Goal: Task Accomplishment & Management: Complete application form

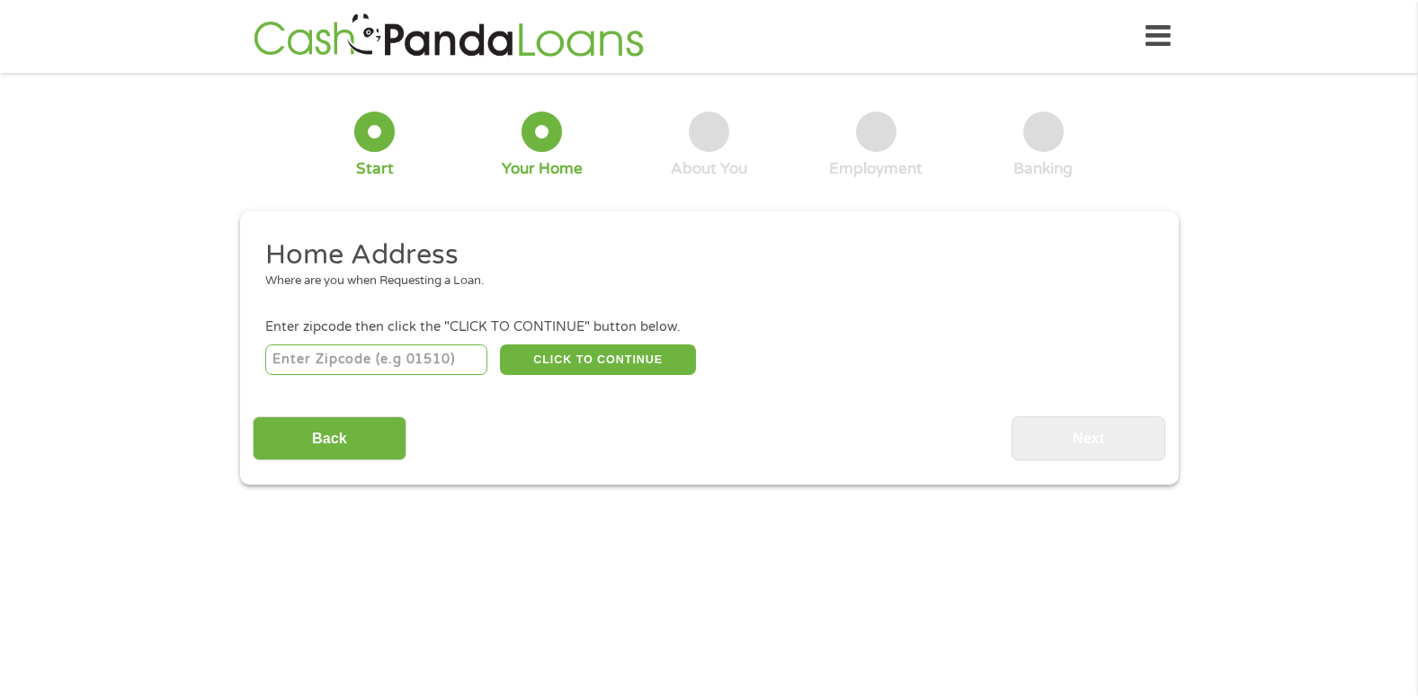
drag, startPoint x: 398, startPoint y: 347, endPoint x: 413, endPoint y: 348, distance: 14.4
click at [399, 349] on input "number" at bounding box center [376, 359] width 222 height 31
type input "71655"
click at [598, 349] on button "CLICK TO CONTINUE" at bounding box center [598, 359] width 196 height 31
type input "71655"
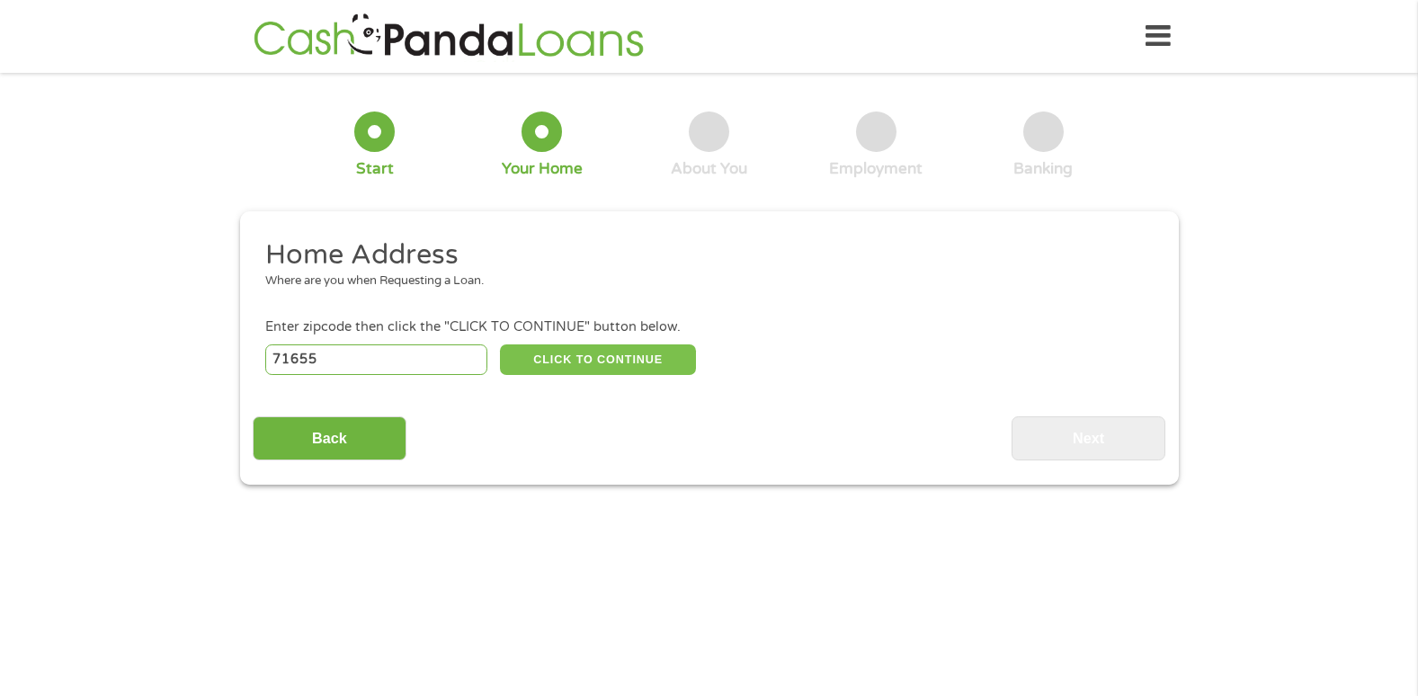
type input "Monticello"
select select "[US_STATE]"
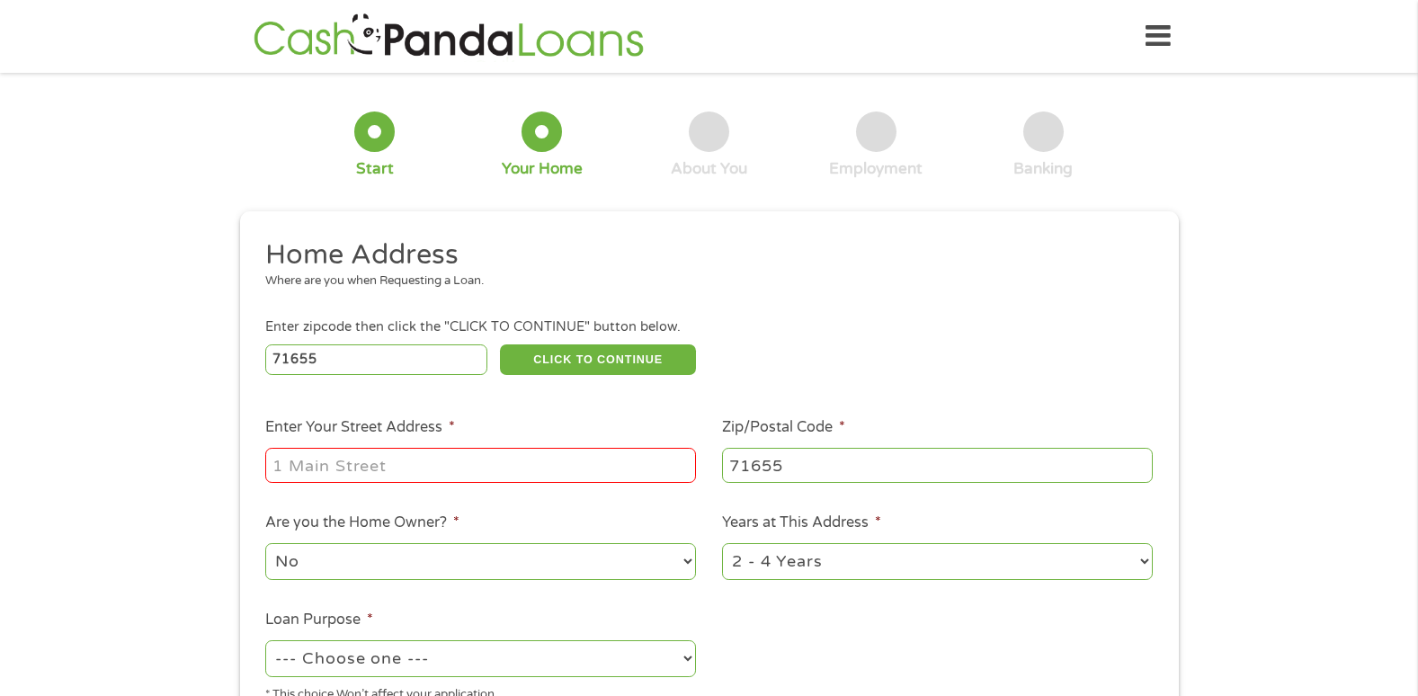
click at [402, 448] on div at bounding box center [480, 465] width 431 height 41
click at [294, 472] on input "Enter Your Street Address *" at bounding box center [480, 465] width 431 height 34
click at [592, 359] on button "CLICK TO CONTINUE" at bounding box center [598, 359] width 196 height 31
drag, startPoint x: 308, startPoint y: 465, endPoint x: 316, endPoint y: 455, distance: 12.2
click at [316, 455] on input "Enter Your Street Address *" at bounding box center [480, 465] width 431 height 34
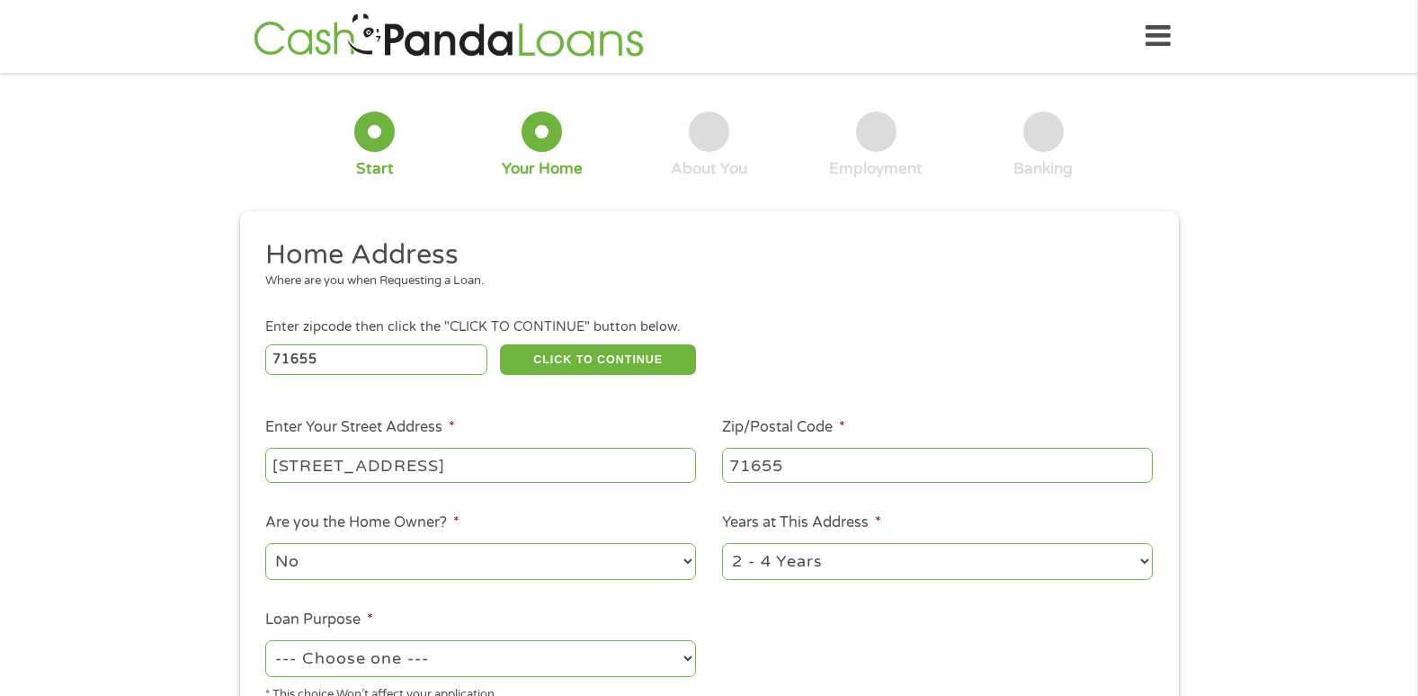
type input "[STREET_ADDRESS]"
drag, startPoint x: 1151, startPoint y: 556, endPoint x: 1142, endPoint y: 561, distance: 10.5
click at [1149, 557] on select "1 Year or less 1 - 2 Years 2 - 4 Years Over 4 Years" at bounding box center [937, 561] width 431 height 37
select select "12months"
click at [722, 543] on select "1 Year or less 1 - 2 Years 2 - 4 Years Over 4 Years" at bounding box center [937, 561] width 431 height 37
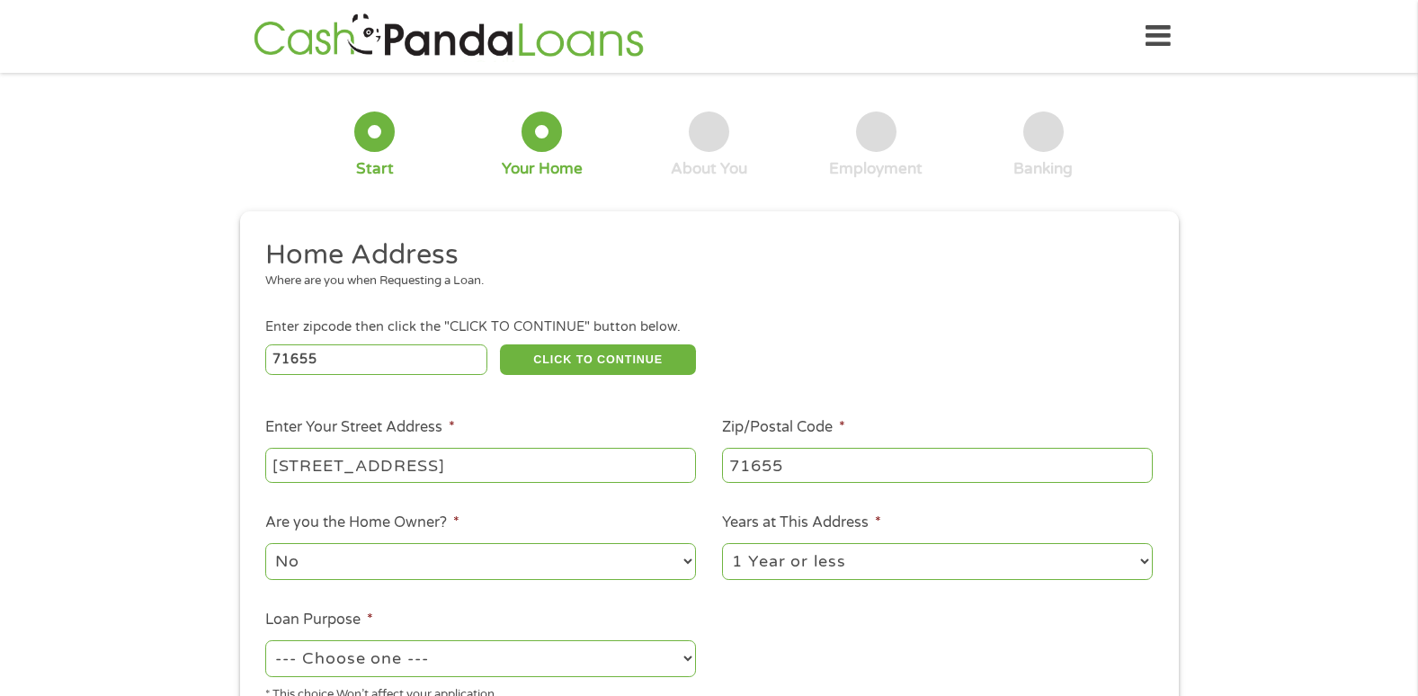
click at [693, 658] on select "--- Choose one --- Pay Bills Debt Consolidation Home Improvement Major Purchase…" at bounding box center [480, 658] width 431 height 37
click at [265, 640] on select "--- Choose one --- Pay Bills Debt Consolidation Home Improvement Major Purchase…" at bounding box center [480, 658] width 431 height 37
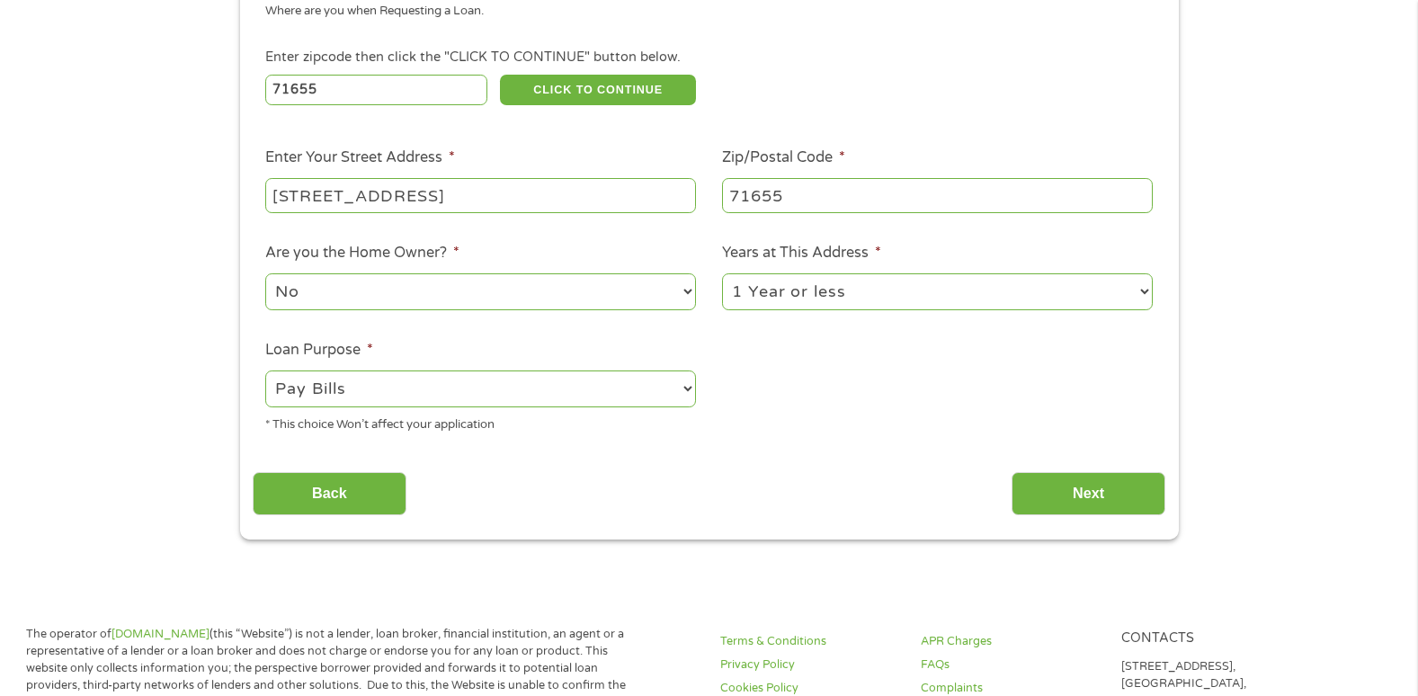
click at [689, 387] on select "--- Choose one --- Pay Bills Debt Consolidation Home Improvement Major Purchase…" at bounding box center [480, 388] width 431 height 37
select select "other"
click at [265, 370] on select "--- Choose one --- Pay Bills Debt Consolidation Home Improvement Major Purchase…" at bounding box center [480, 388] width 431 height 37
click at [1138, 459] on div "Back Next" at bounding box center [709, 486] width 912 height 57
click at [1085, 496] on input "Next" at bounding box center [1088, 494] width 154 height 44
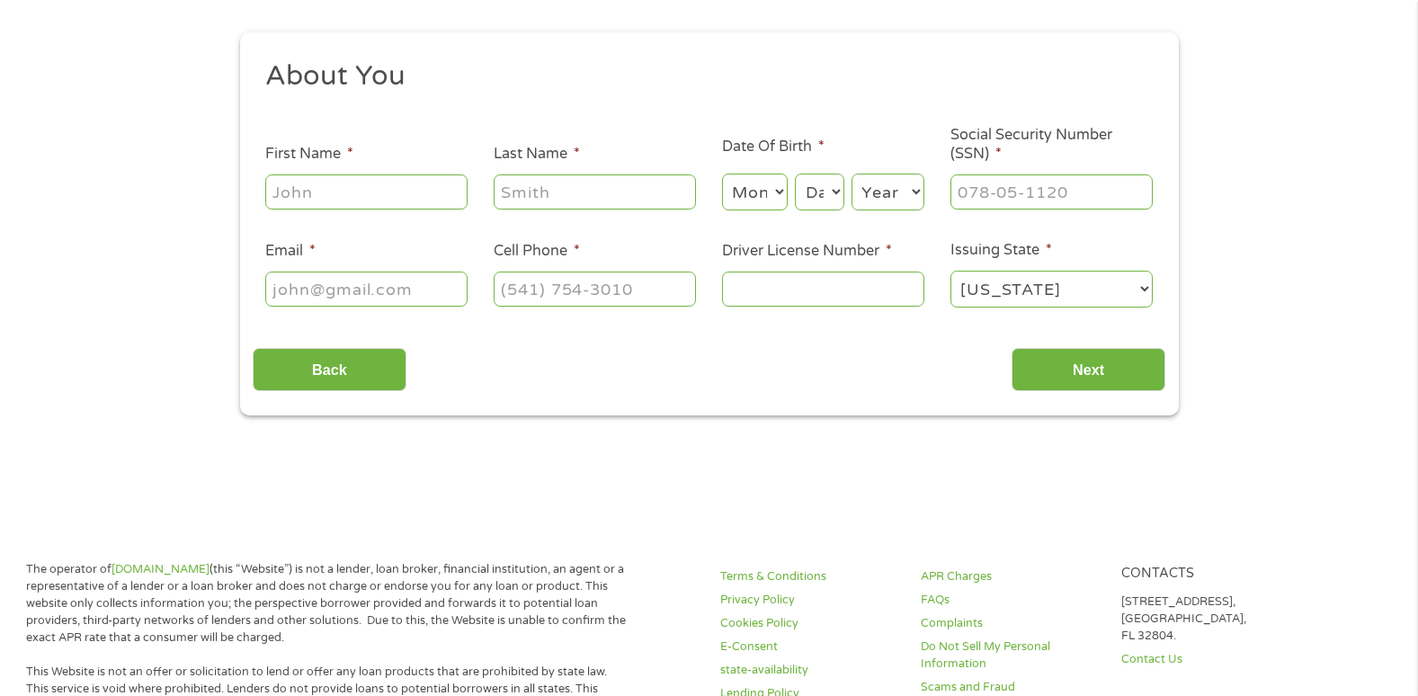
scroll to position [0, 0]
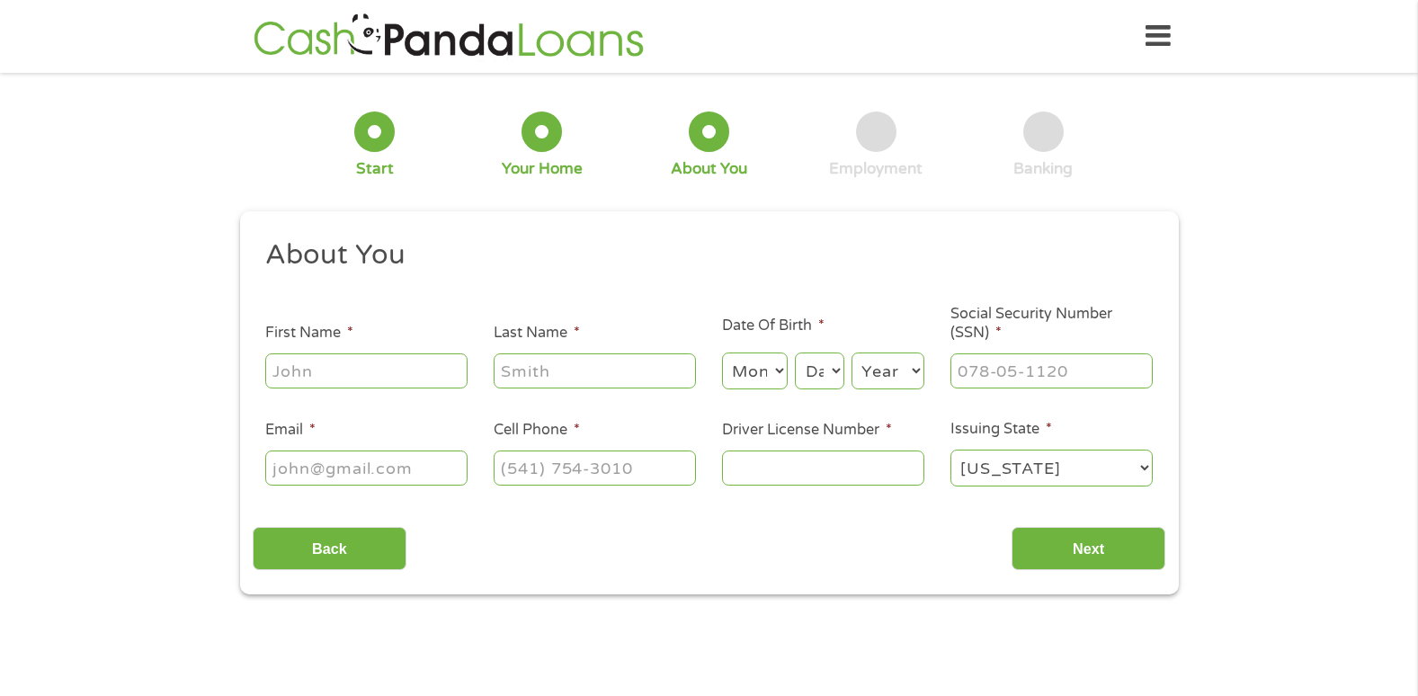
click at [321, 381] on input "First Name *" at bounding box center [366, 370] width 202 height 34
type input "Rosaena"
type input "[PERSON_NAME]"
click at [773, 371] on select "Month 1 2 3 4 5 6 7 8 9 10 11 12" at bounding box center [755, 370] width 66 height 37
select select "12"
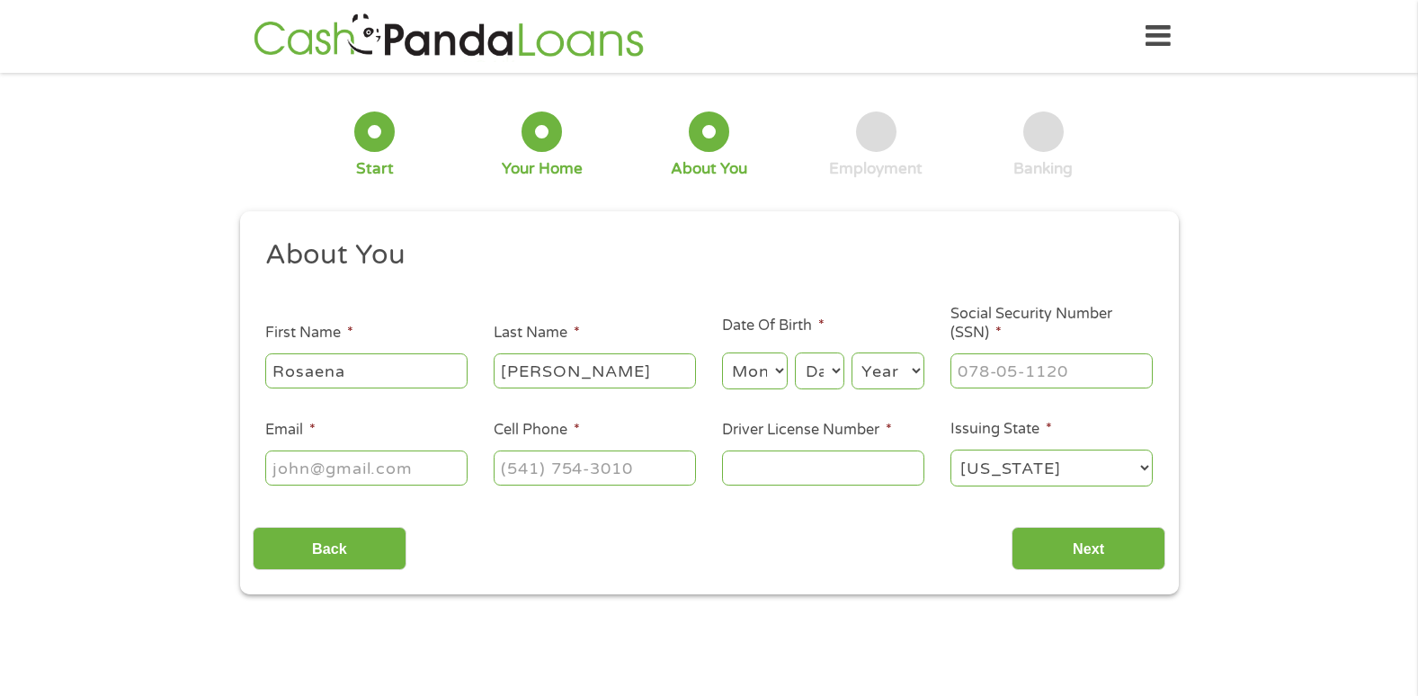
click at [722, 352] on select "Month 1 2 3 4 5 6 7 8 9 10 11 12" at bounding box center [755, 370] width 66 height 37
click at [803, 369] on select "Day 1 2 3 4 5 6 7 8 9 10 11 12 13 14 15 16 17 18 19 20 21 22 23 24 25 26 27 28 …" at bounding box center [819, 370] width 49 height 37
select select "21"
click at [795, 352] on select "Day 1 2 3 4 5 6 7 8 9 10 11 12 13 14 15 16 17 18 19 20 21 22 23 24 25 26 27 28 …" at bounding box center [819, 370] width 49 height 37
click at [913, 361] on select "Year [DATE] 2006 2005 2004 2003 2002 2001 2000 1999 1998 1997 1996 1995 1994 19…" at bounding box center [887, 370] width 73 height 37
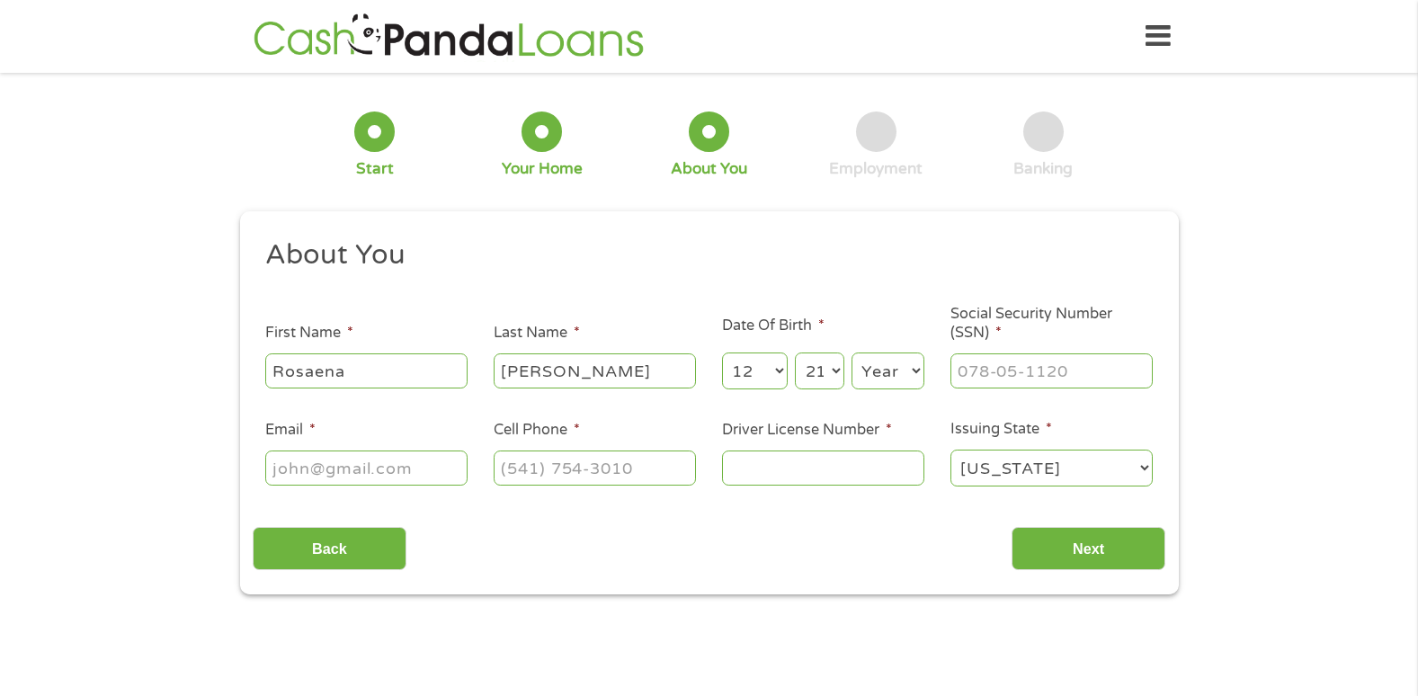
click at [917, 370] on select "Year [DATE] 2006 2005 2004 2003 2002 2001 2000 1999 1998 1997 1996 1995 1994 19…" at bounding box center [887, 370] width 73 height 37
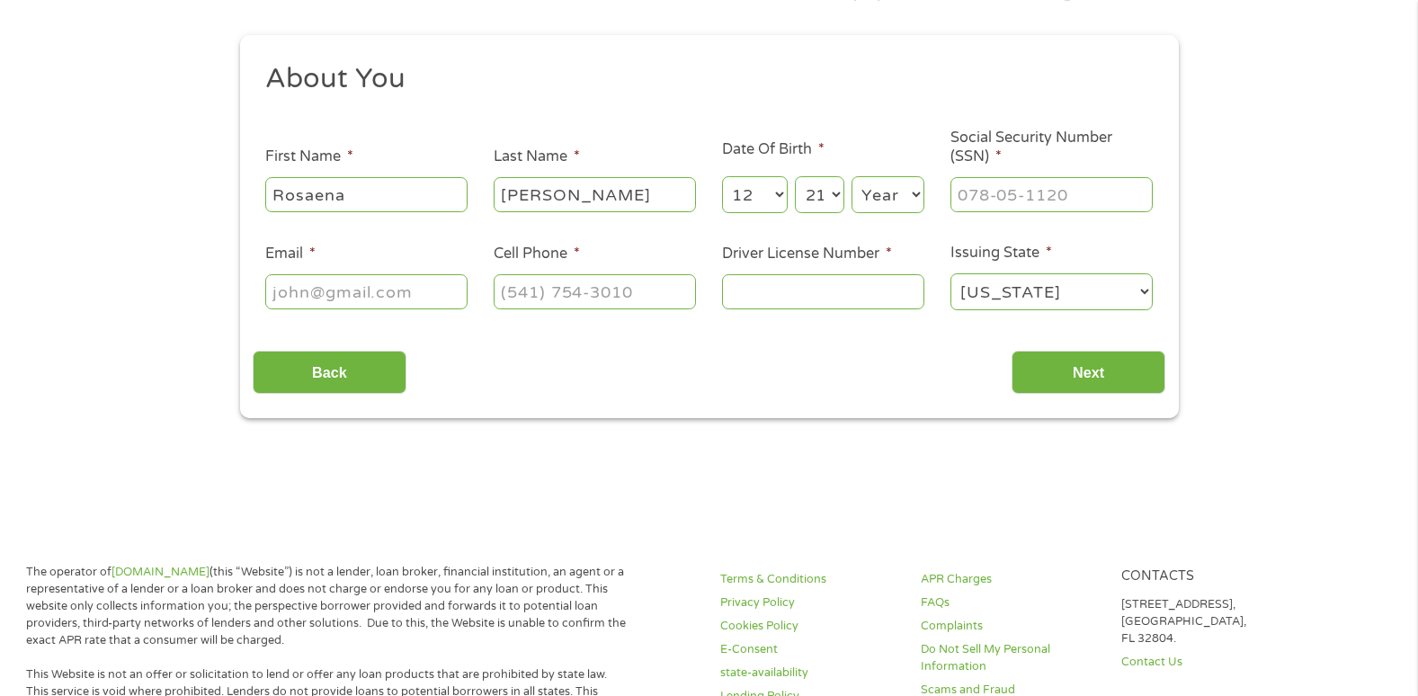
scroll to position [2, 0]
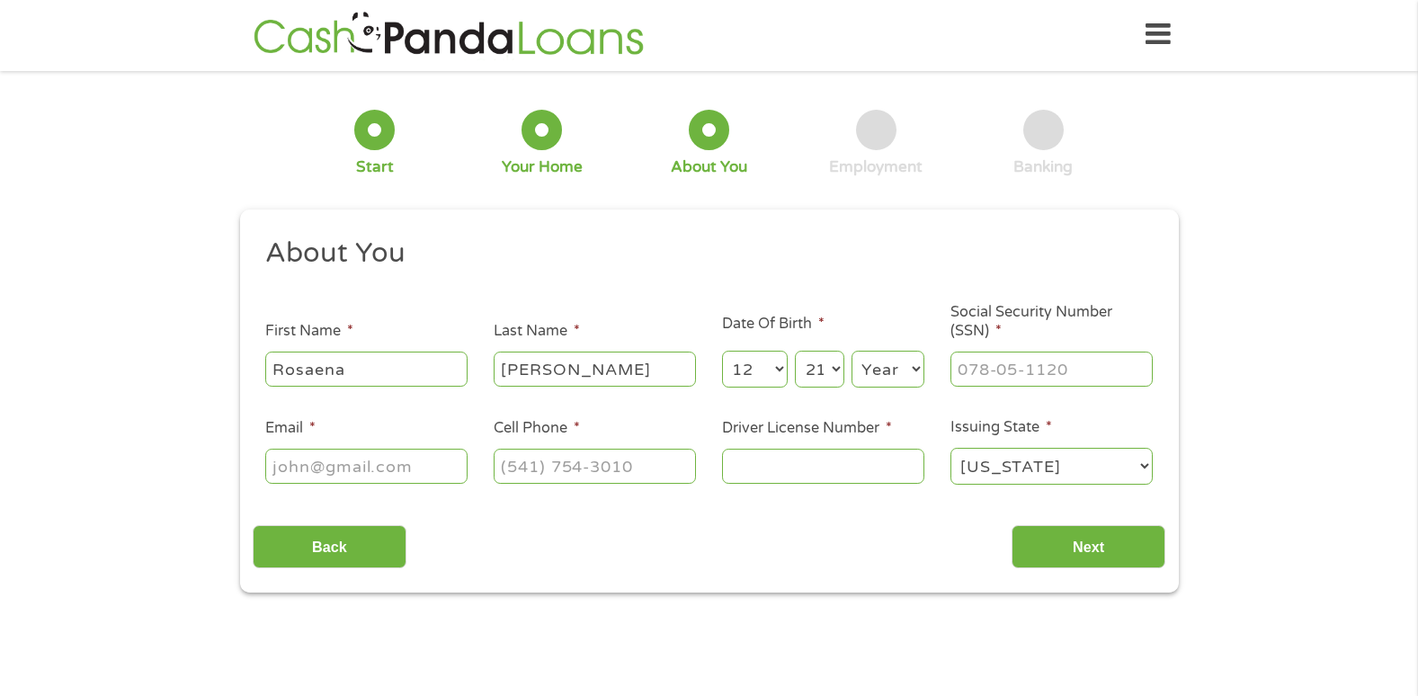
drag, startPoint x: 850, startPoint y: 309, endPoint x: 781, endPoint y: 565, distance: 264.5
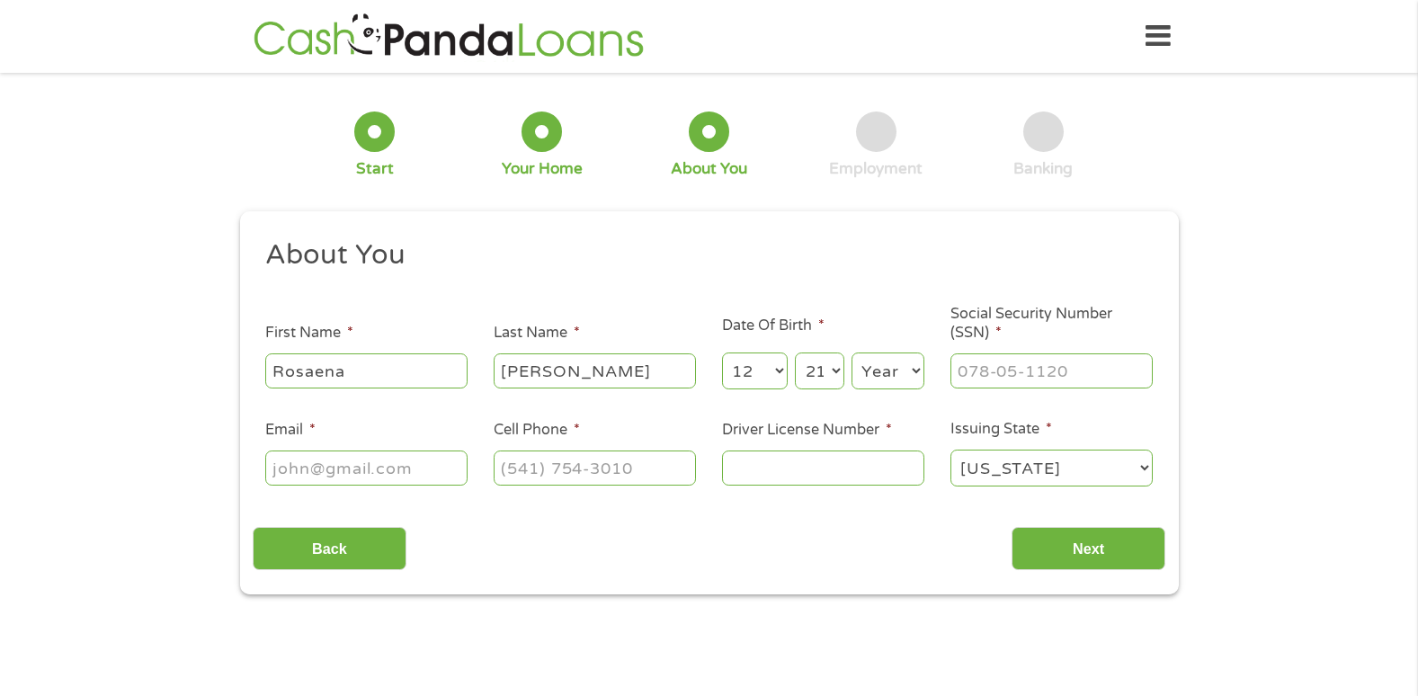
drag, startPoint x: 781, startPoint y: 565, endPoint x: 651, endPoint y: 604, distance: 136.2
click at [650, 604] on section "1 Start 2 Your Home 3 About You 4 Employment 5 Banking 6 This field is hidden w…" at bounding box center [709, 358] width 1418 height 547
click at [883, 369] on select "Year [DATE] 2006 2005 2004 2003 2002 2001 2000 1999 1998 1997 1996 1995 1994 19…" at bounding box center [887, 370] width 73 height 37
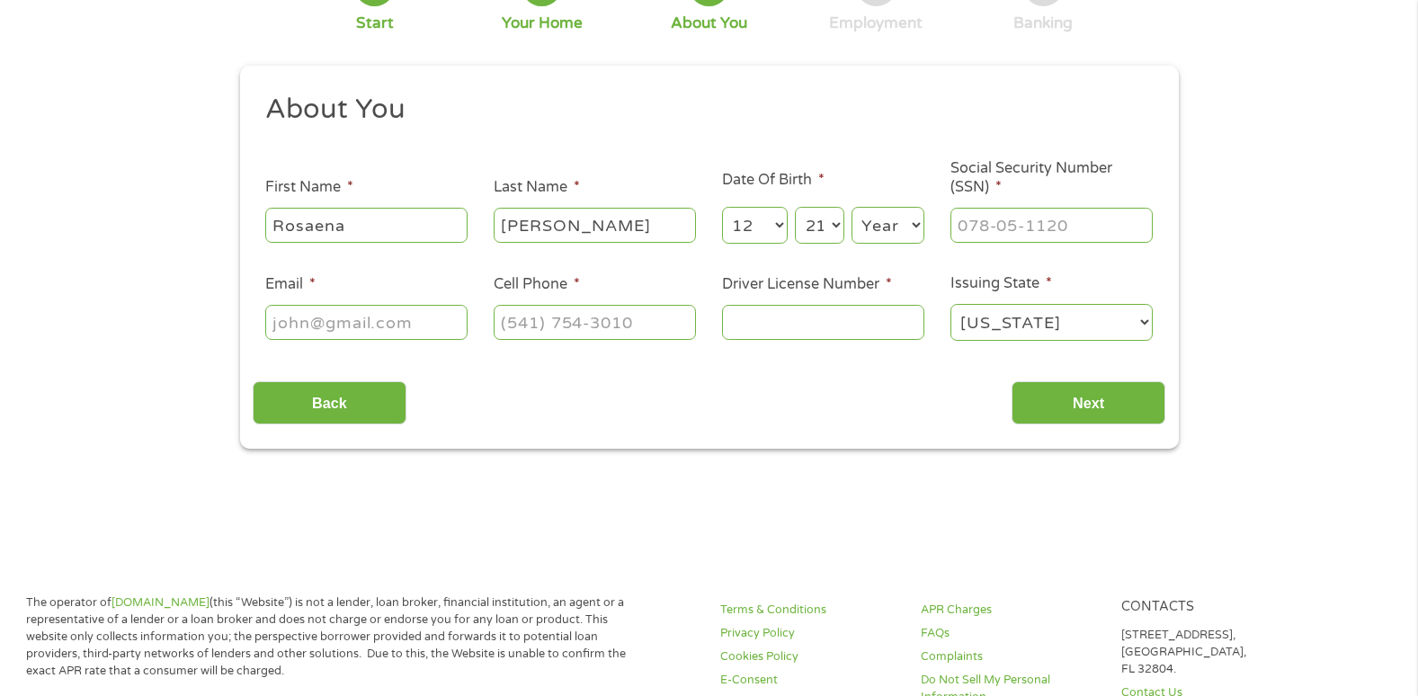
scroll to position [90, 0]
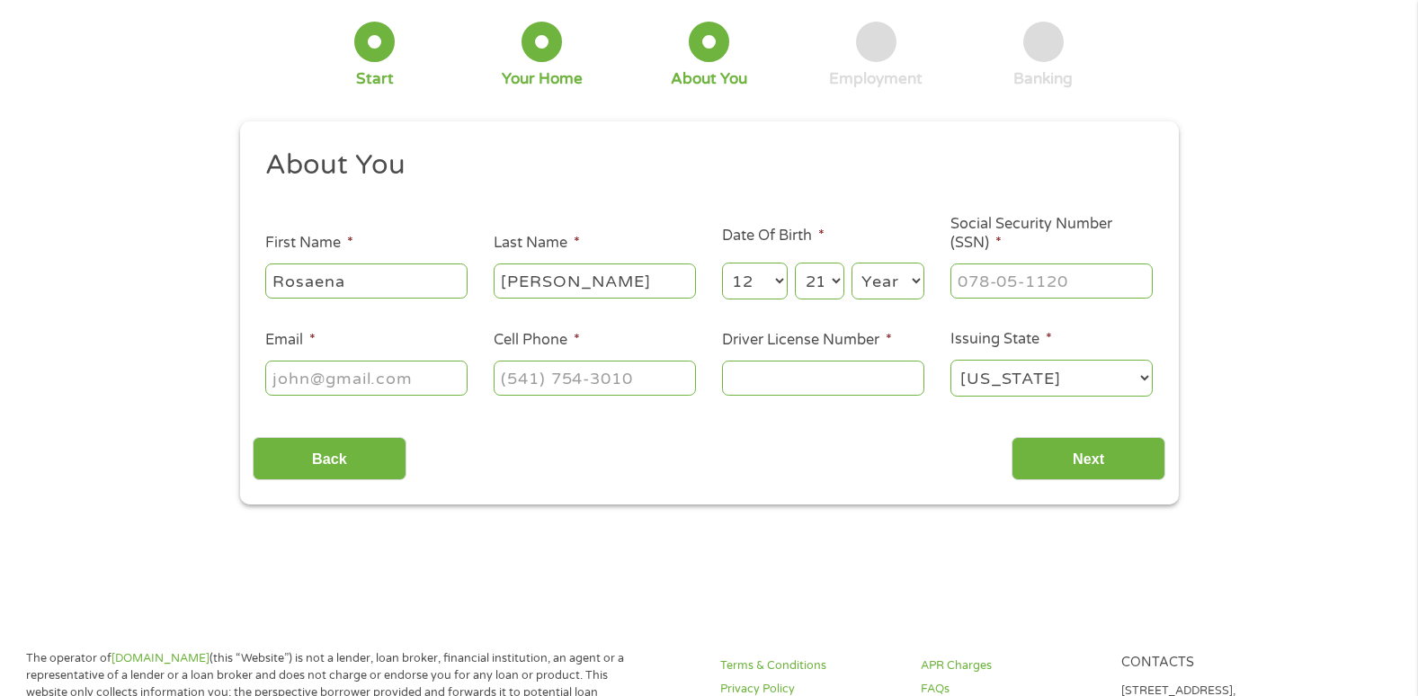
click at [916, 289] on select "Year [DATE] 2006 2005 2004 2003 2002 2001 2000 1999 1998 1997 1996 1995 1994 19…" at bounding box center [887, 280] width 73 height 37
click at [919, 277] on select "Year [DATE] 2006 2005 2004 2003 2002 2001 2000 1999 1998 1997 1996 1995 1994 19…" at bounding box center [887, 280] width 73 height 37
click at [918, 279] on select "Year [DATE] 2006 2005 2004 2003 2002 2001 2000 1999 1998 1997 1996 1995 1994 19…" at bounding box center [887, 280] width 73 height 37
click at [919, 279] on select "Year [DATE] 2006 2005 2004 2003 2002 2001 2000 1999 1998 1997 1996 1995 1994 19…" at bounding box center [887, 280] width 73 height 37
click at [916, 279] on select "Year [DATE] 2006 2005 2004 2003 2002 2001 2000 1999 1998 1997 1996 1995 1994 19…" at bounding box center [887, 280] width 73 height 37
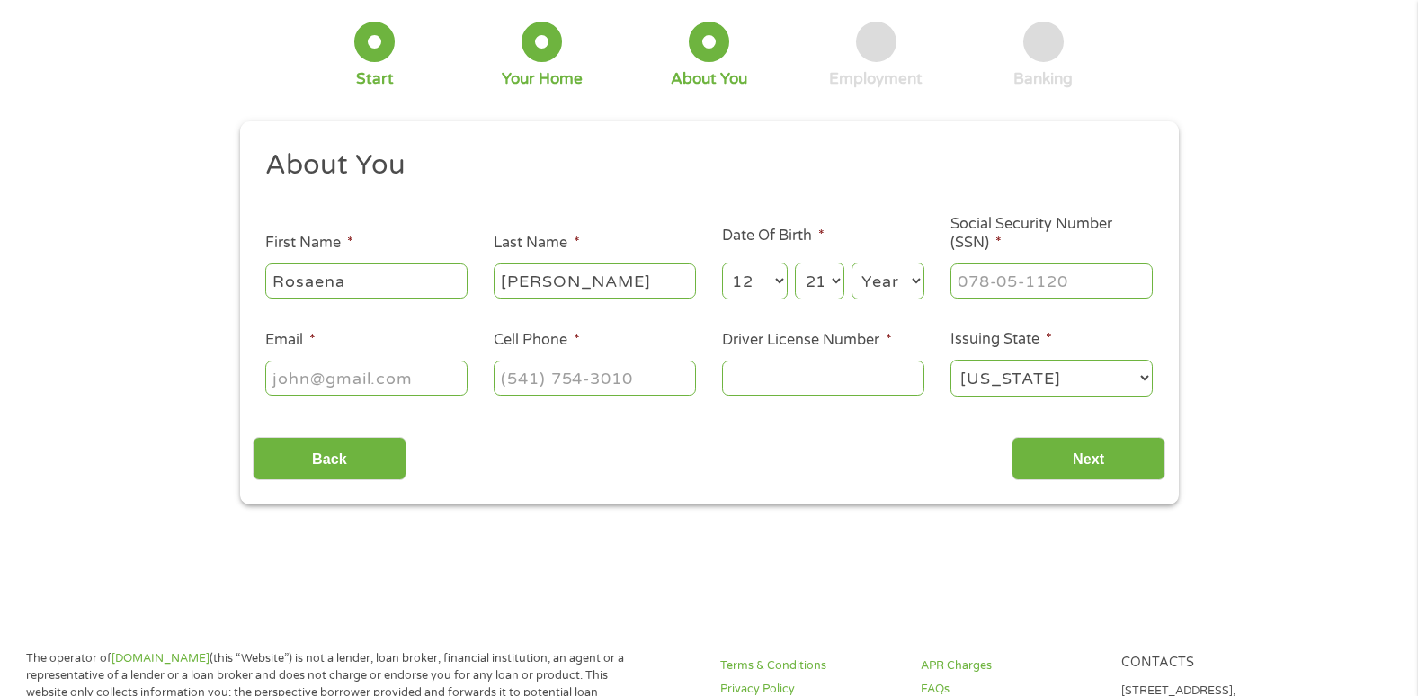
click at [916, 279] on select "Year [DATE] 2006 2005 2004 2003 2002 2001 2000 1999 1998 1997 1996 1995 1994 19…" at bounding box center [887, 280] width 73 height 37
click at [913, 285] on select "Year [DATE] 2006 2005 2004 2003 2002 2001 2000 1999 1998 1997 1996 1995 1994 19…" at bounding box center [887, 280] width 73 height 37
click at [851, 262] on select "Year [DATE] 2006 2005 2004 2003 2002 2001 2000 1999 1998 1997 1996 1995 1994 19…" at bounding box center [887, 280] width 73 height 37
click at [881, 275] on select "Year [DATE] 2006 2005 2004 2003 2002 2001 2000 1999 1998 1997 1996 1995 1994 19…" at bounding box center [887, 280] width 73 height 37
click at [913, 272] on select "Year [DATE] 2006 2005 2004 2003 2002 2001 2000 1999 1998 1997 1996 1995 1994 19…" at bounding box center [887, 280] width 73 height 37
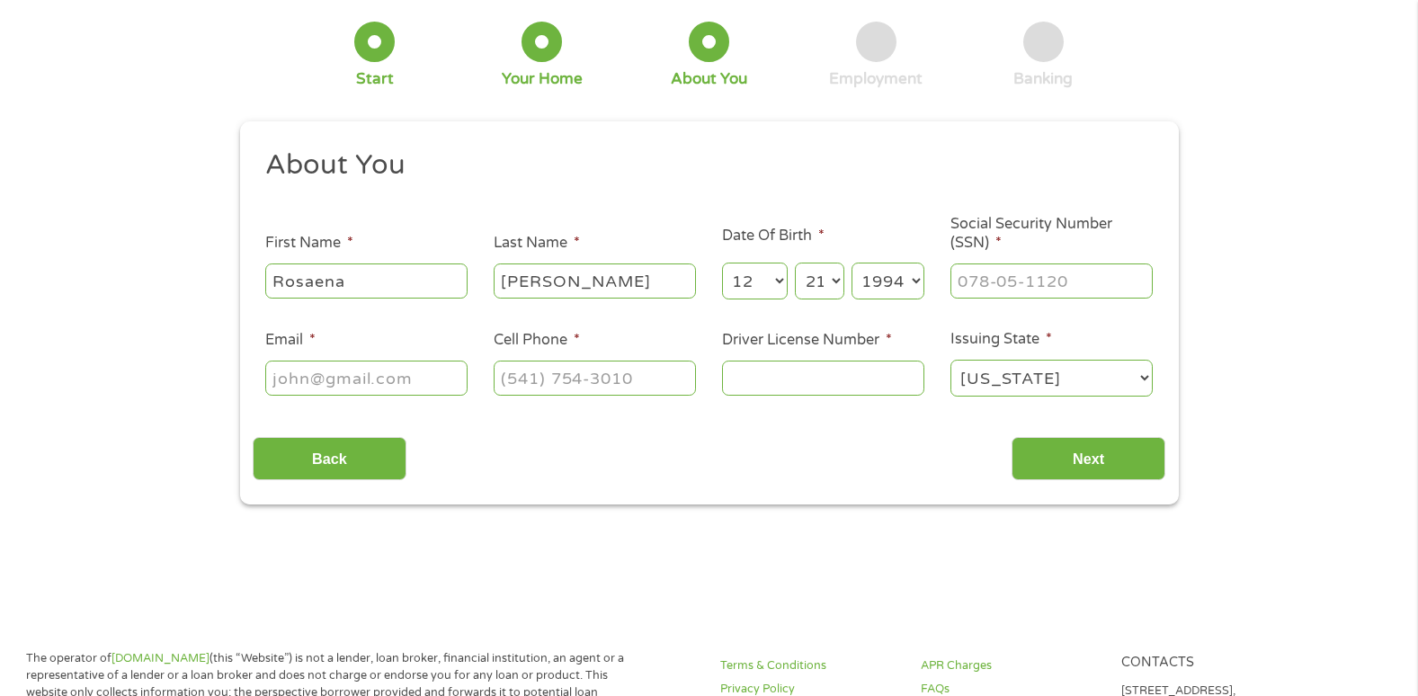
click at [912, 273] on select "Year [DATE] 2006 2005 2004 2003 2002 2001 2000 1999 1998 1997 1996 1995 1994 19…" at bounding box center [887, 280] width 73 height 37
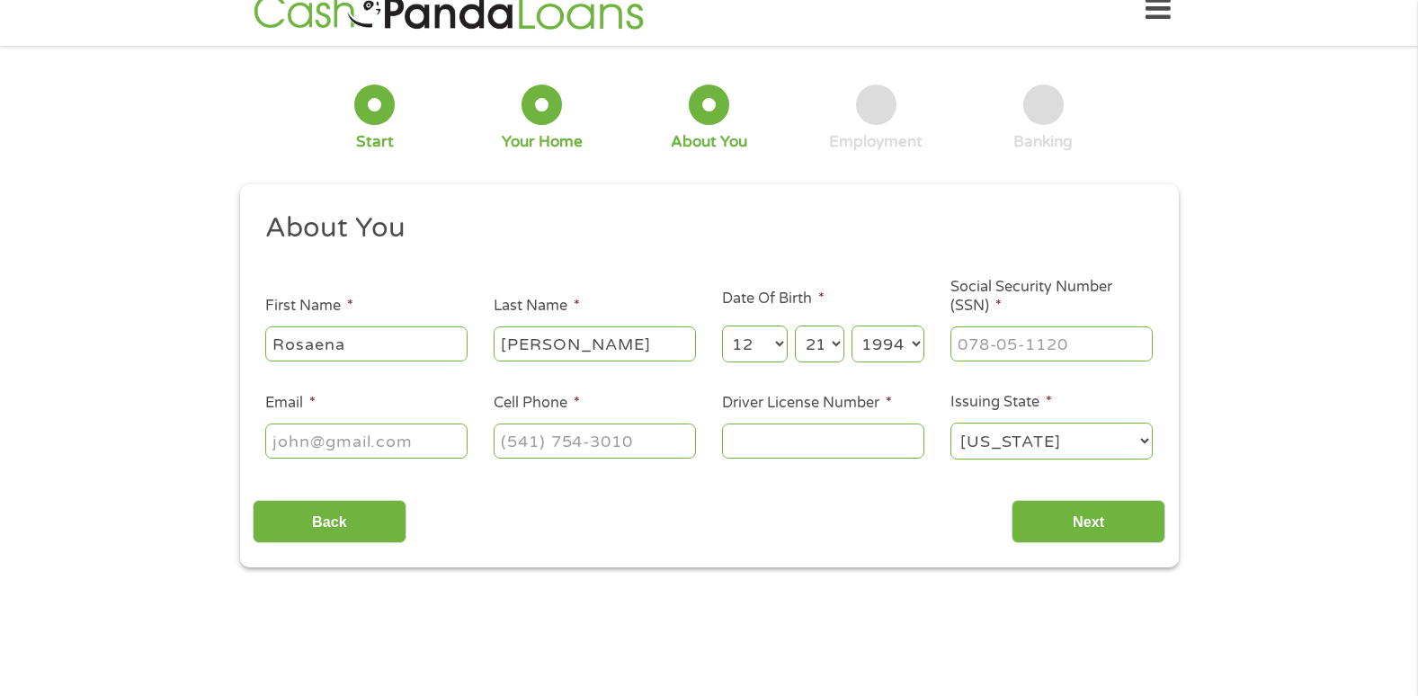
scroll to position [0, 0]
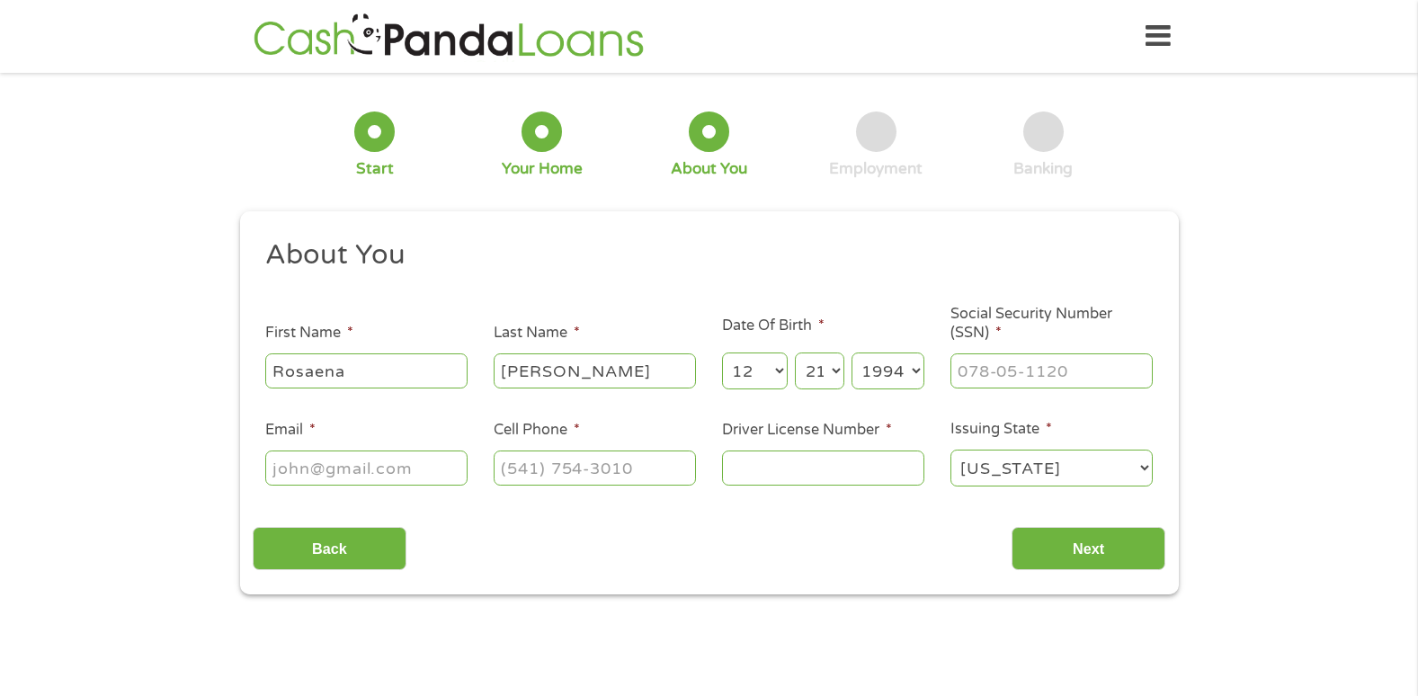
click at [902, 364] on select "Year [DATE] 2006 2005 2004 2003 2002 2001 2000 1999 1998 1997 1996 1995 1994 19…" at bounding box center [887, 370] width 73 height 37
click at [851, 352] on select "Year [DATE] 2006 2005 2004 2003 2002 2001 2000 1999 1998 1997 1996 1995 1994 19…" at bounding box center [887, 370] width 73 height 37
click at [920, 367] on select "Year [DATE] 2006 2005 2004 2003 2002 2001 2000 1999 1998 1997 1996 1995 1994 19…" at bounding box center [887, 370] width 73 height 37
select select "1969"
click at [851, 352] on select "Year [DATE] 2006 2005 2004 2003 2002 2001 2000 1999 1998 1997 1996 1995 1994 19…" at bounding box center [887, 370] width 73 height 37
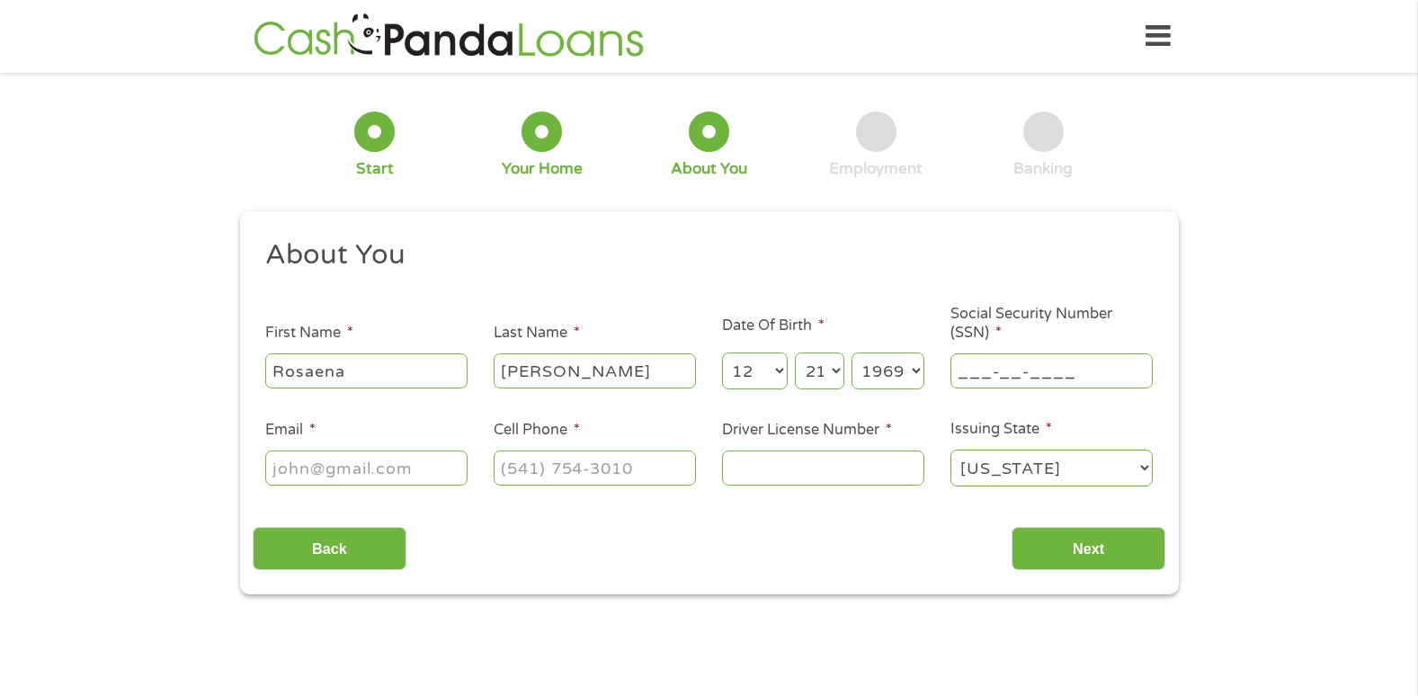
click at [1000, 377] on input "___-__-____" at bounding box center [1051, 370] width 202 height 34
type input "459-65-4799"
click at [728, 476] on input "Driver License Number *" at bounding box center [823, 467] width 202 height 34
type input "905587395"
click at [580, 476] on input "(___) ___-____" at bounding box center [595, 467] width 202 height 34
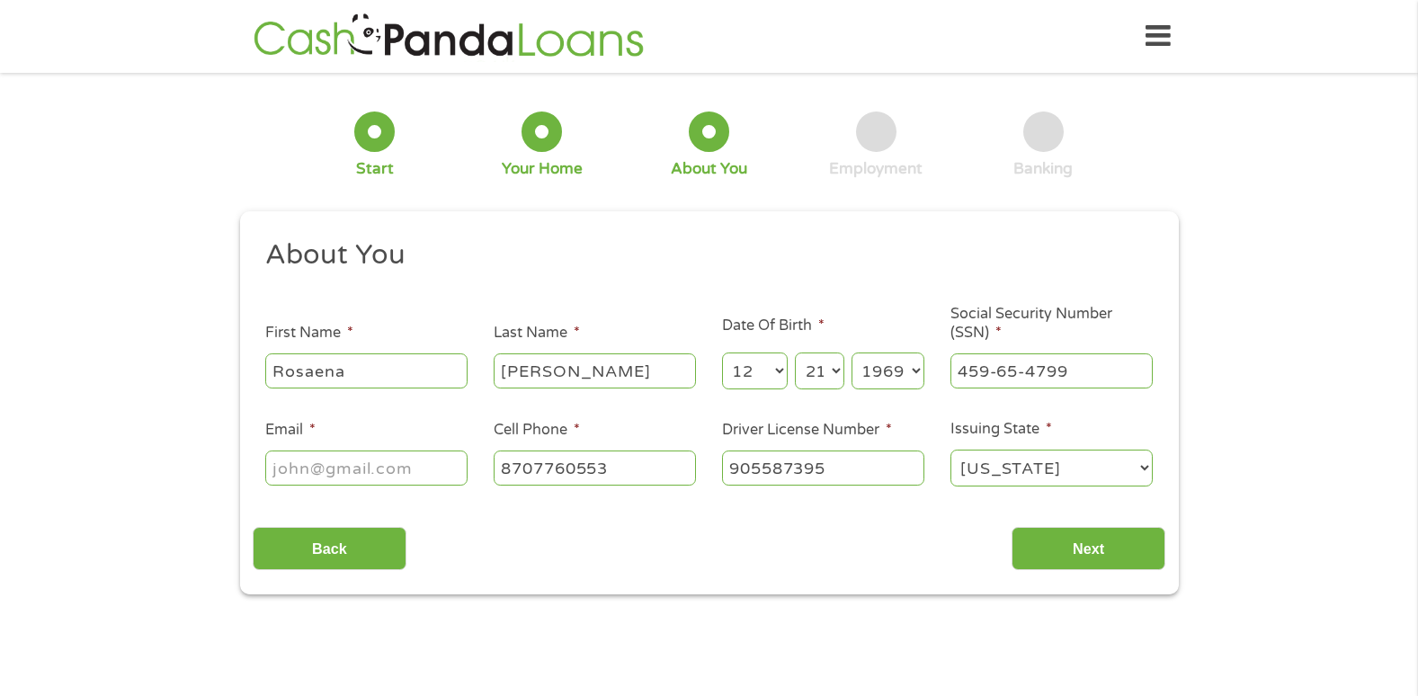
type input "[PHONE_NUMBER]"
click at [414, 467] on input "Email *" at bounding box center [366, 467] width 202 height 34
type input "[EMAIL_ADDRESS][DOMAIN_NAME]"
click at [1104, 580] on div "This field is hidden when viewing the form gclid EAIaIQobChMIto7y-vWFjwMVUHJ_AB…" at bounding box center [709, 403] width 938 height 384
click at [1081, 549] on input "Next" at bounding box center [1088, 549] width 154 height 44
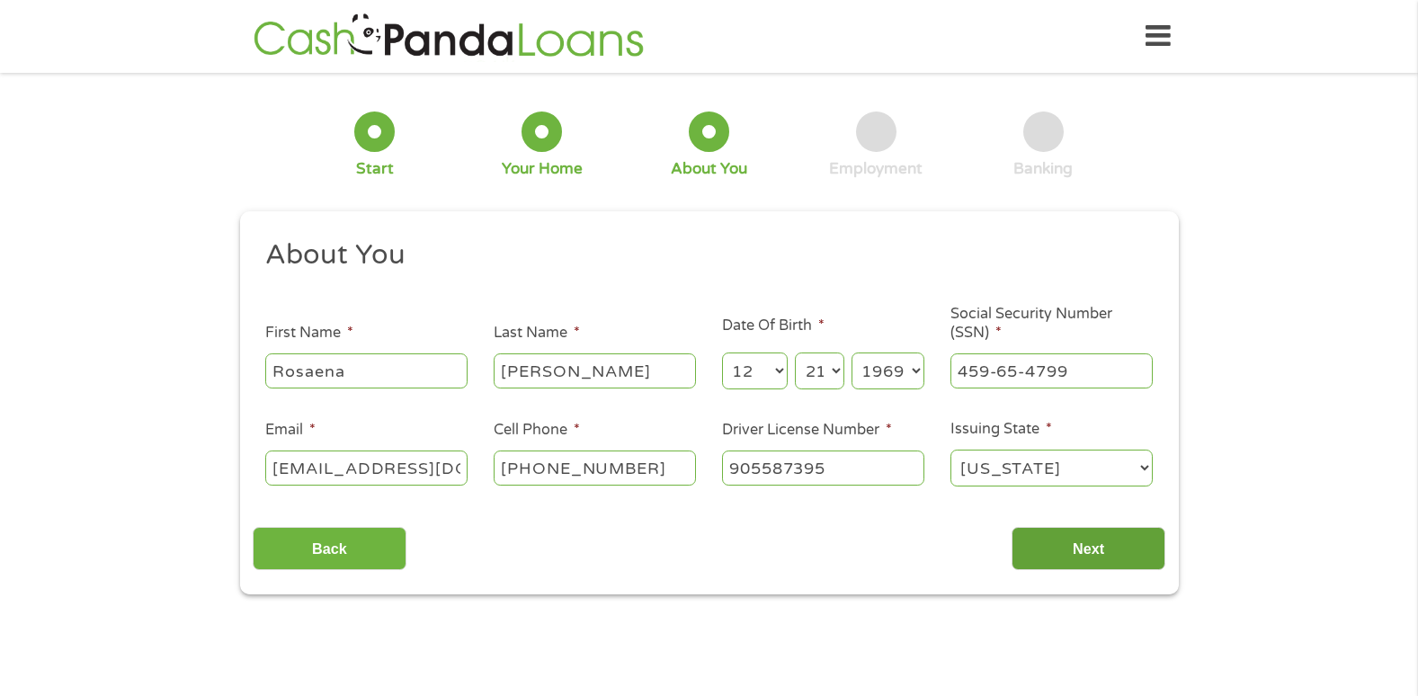
scroll to position [7, 7]
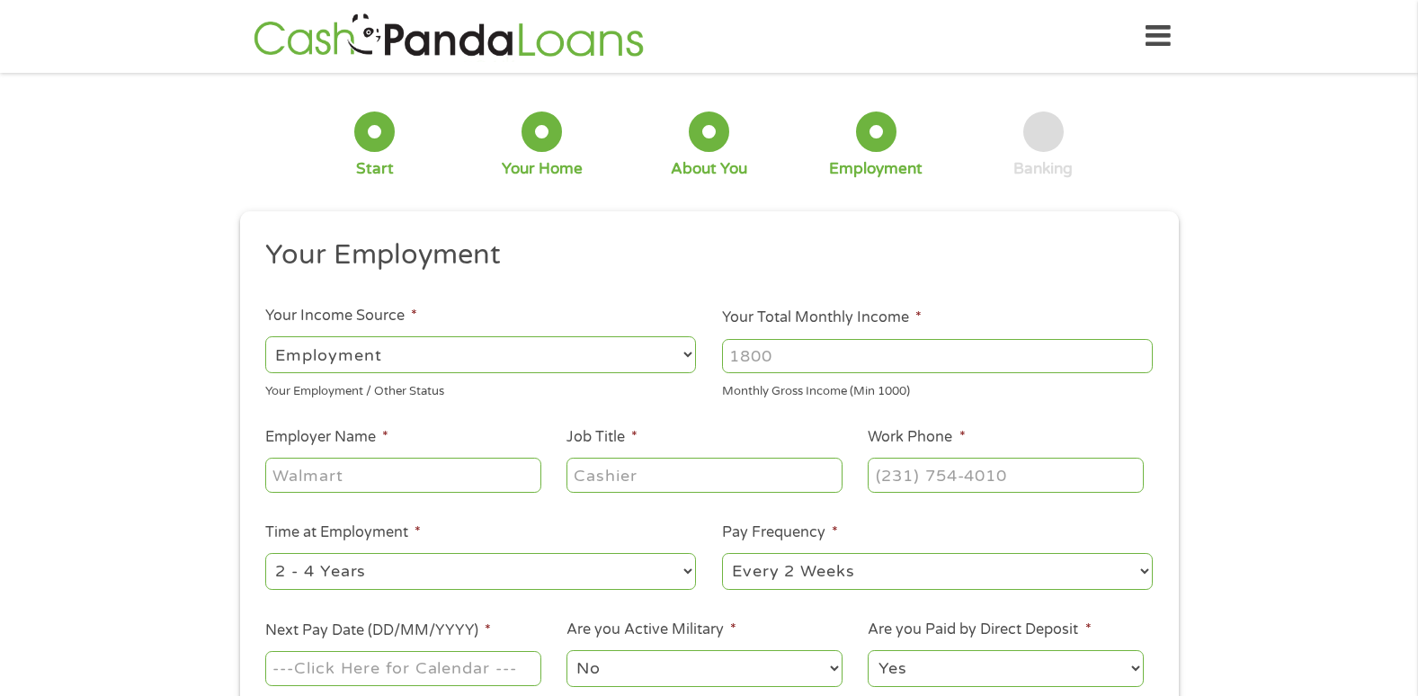
click at [518, 475] on input "Employer Name *" at bounding box center [402, 475] width 275 height 34
type input "[GEOGRAPHIC_DATA][US_STATE]"
click at [658, 471] on input "Job Title *" at bounding box center [703, 475] width 275 height 34
type input "1 production service"
click at [929, 475] on input "(___) ___-____" at bounding box center [1004, 475] width 275 height 34
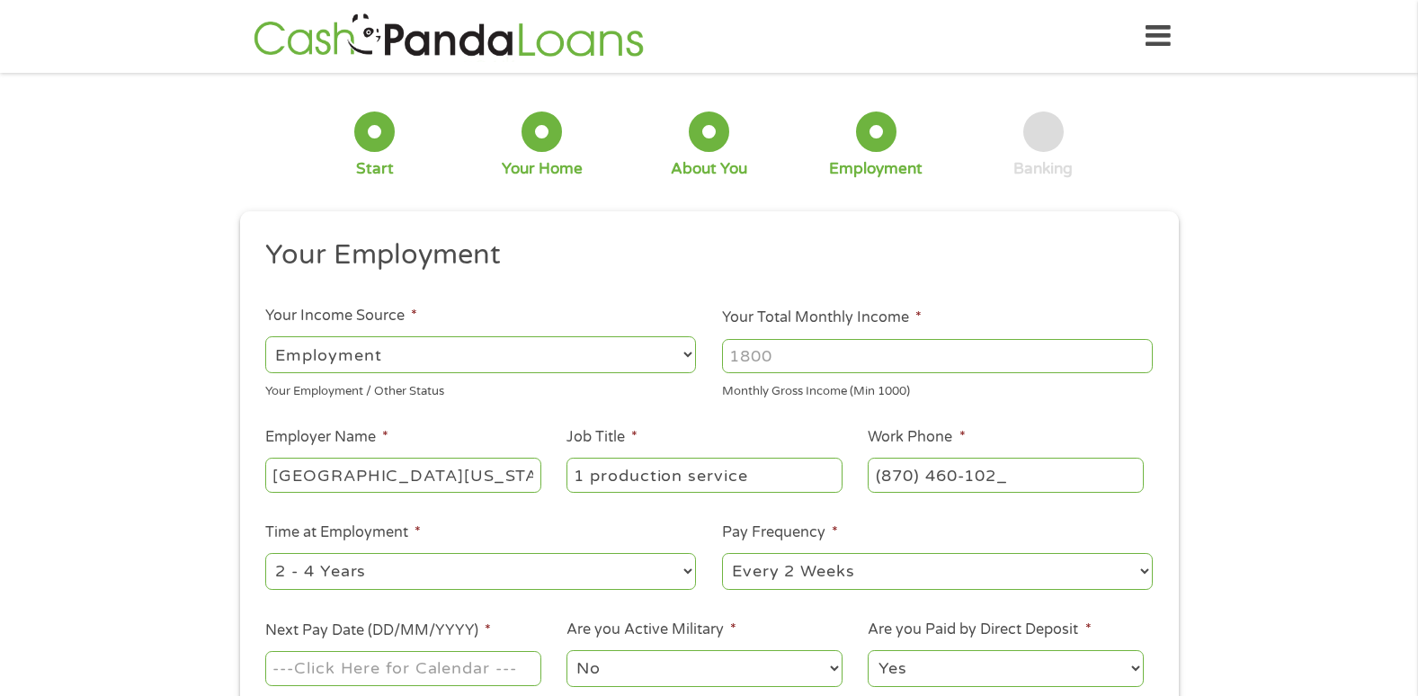
type input "[PHONE_NUMBER]"
click at [696, 574] on select "--- Choose one --- 1 Year or less 1 - 2 Years 2 - 4 Years Over 4 Years" at bounding box center [480, 571] width 431 height 37
select select "12months"
click at [265, 553] on select "--- Choose one --- 1 Year or less 1 - 2 Years 2 - 4 Years Over 4 Years" at bounding box center [480, 571] width 431 height 37
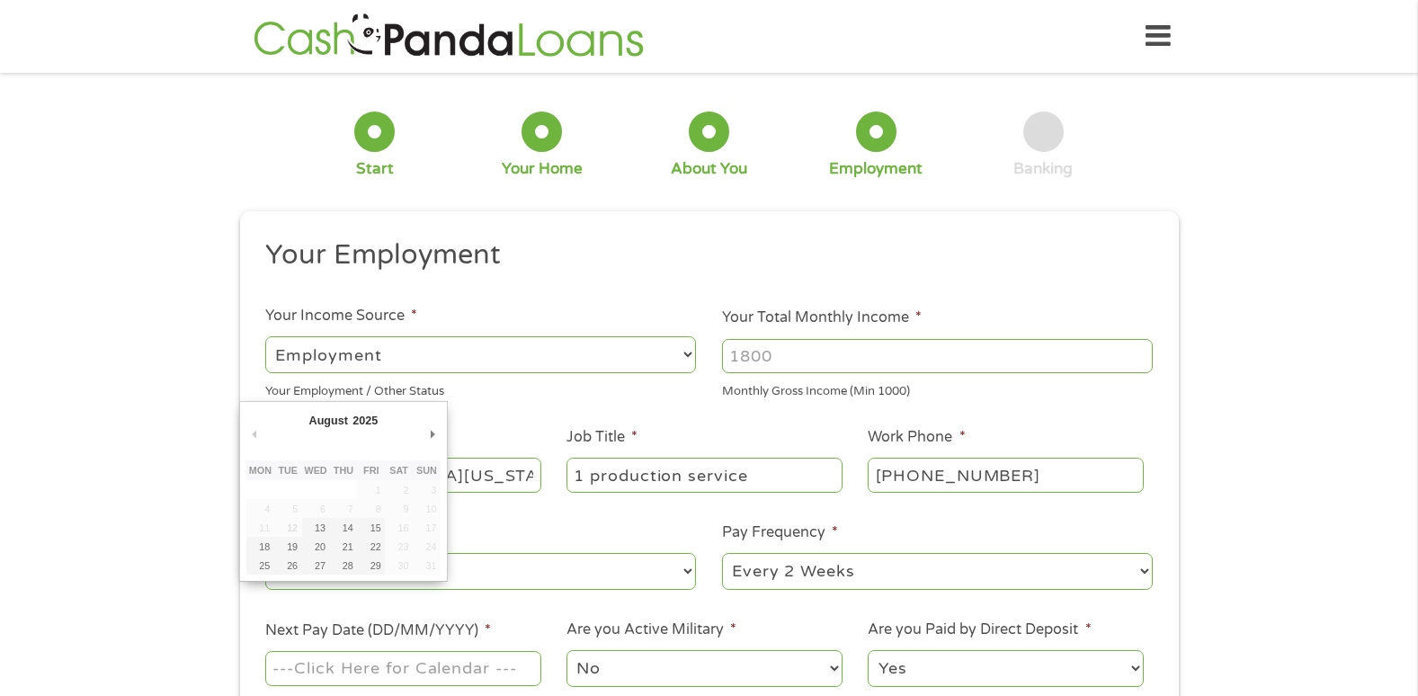
click at [503, 674] on input "Next Pay Date (DD/MM/YYYY) *" at bounding box center [402, 668] width 275 height 34
type input "[DATE]"
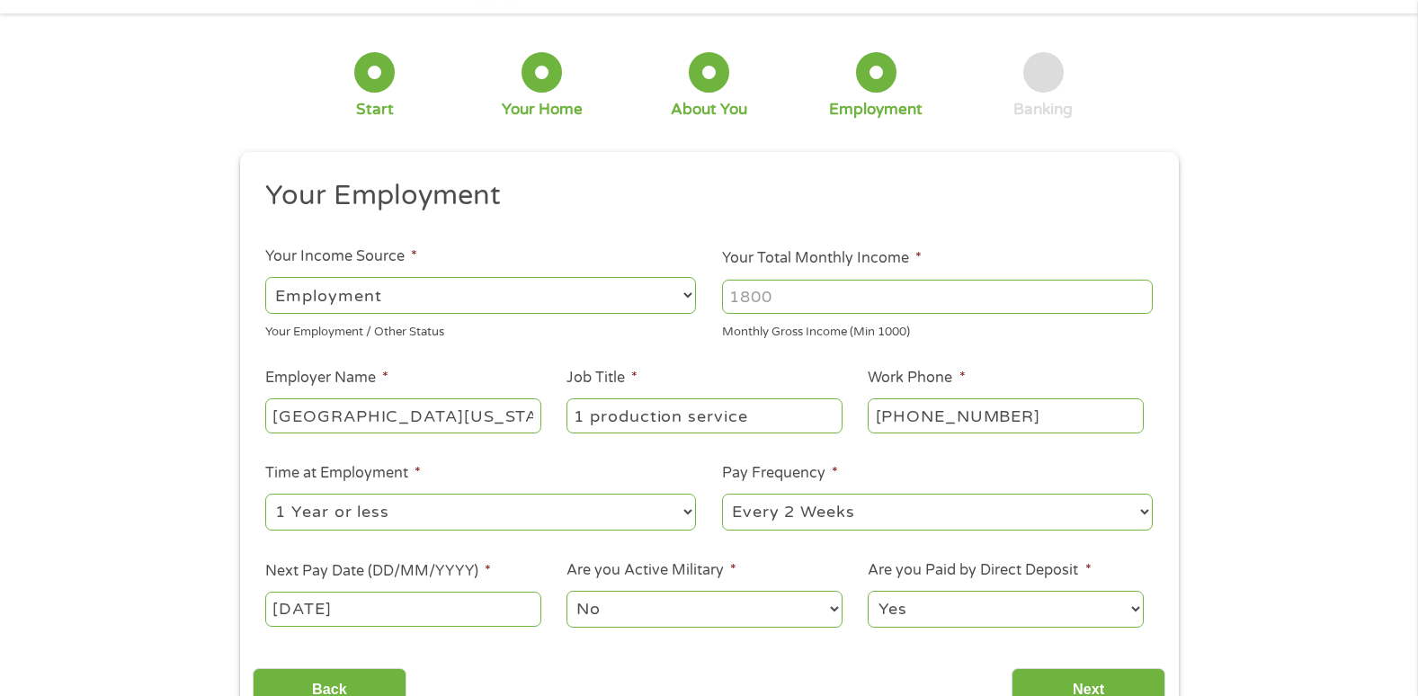
scroll to position [180, 0]
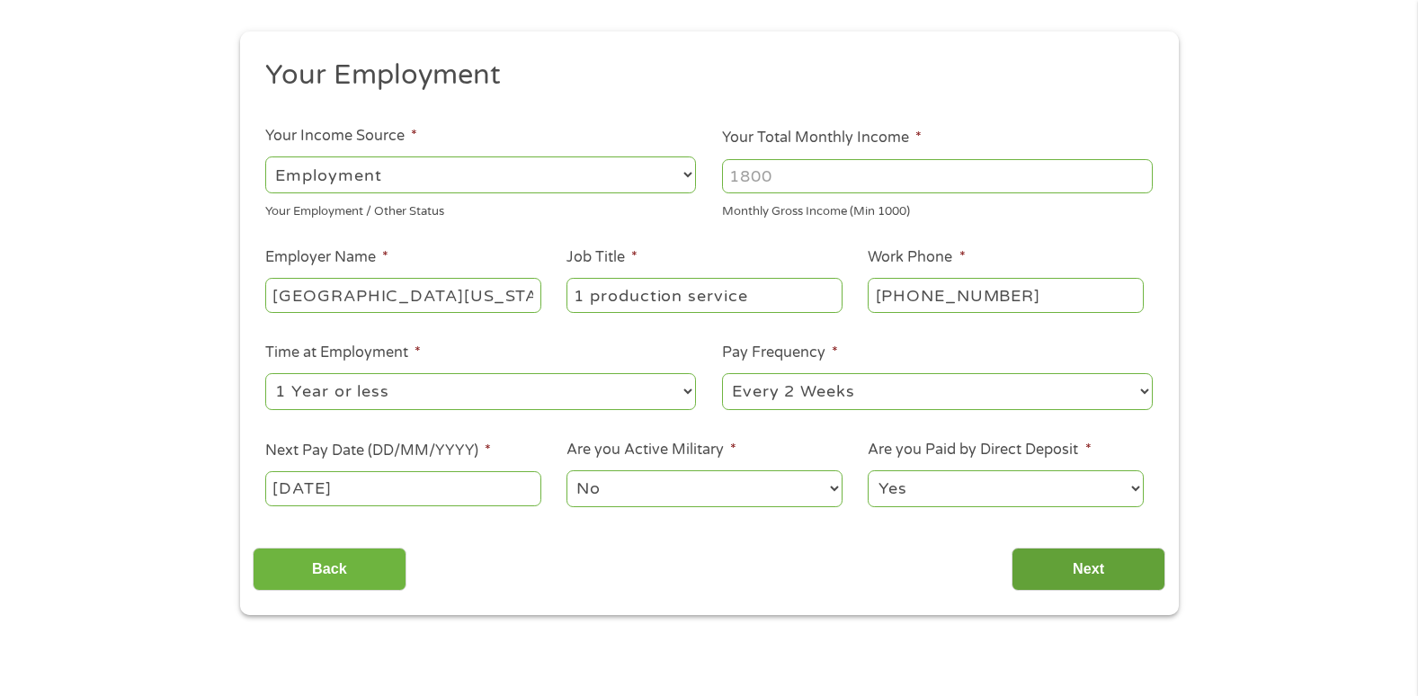
click at [1122, 564] on input "Next" at bounding box center [1088, 569] width 154 height 44
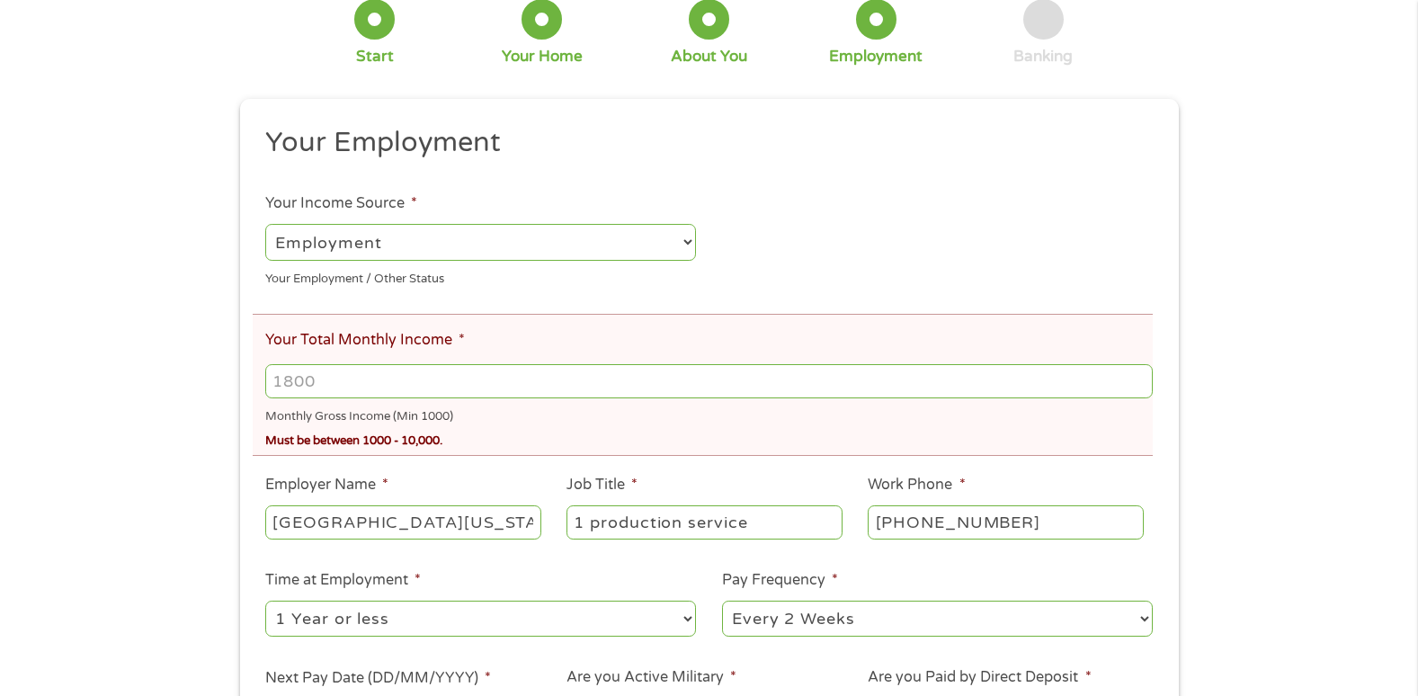
scroll to position [0, 0]
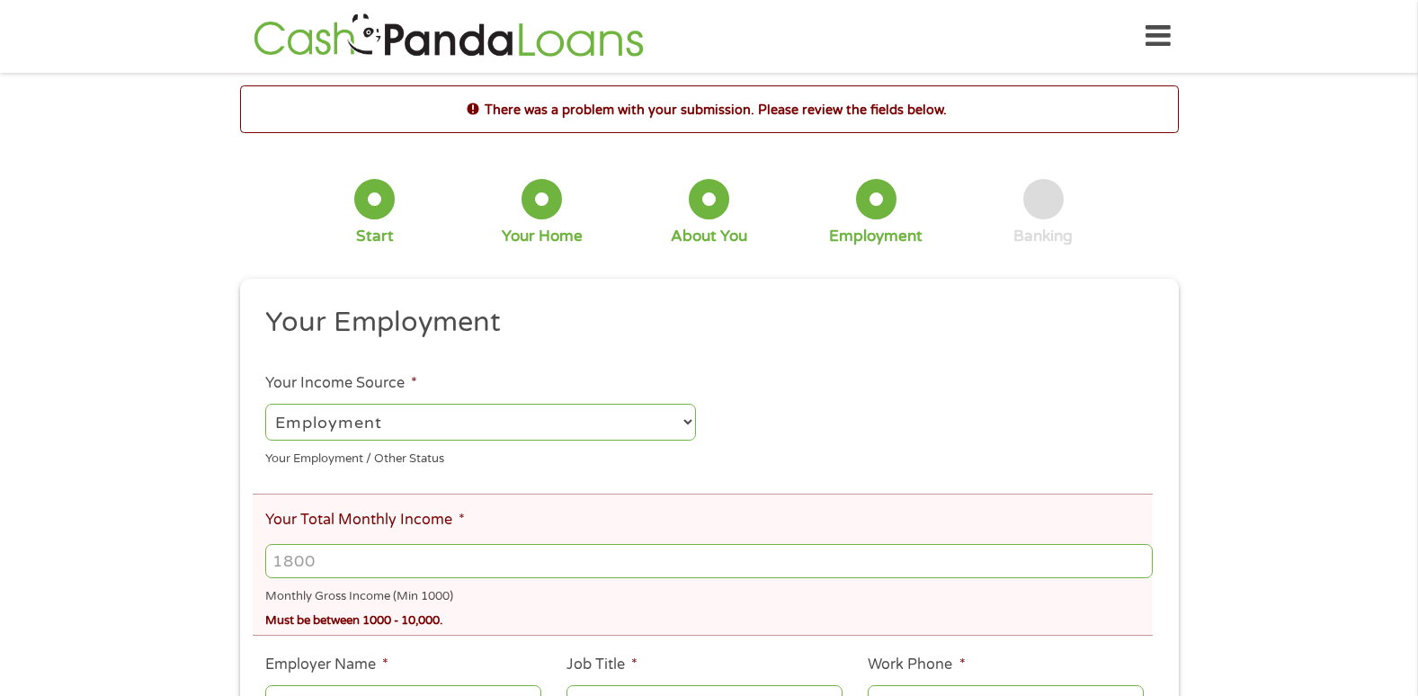
click at [428, 554] on input "Your Total Monthly Income *" at bounding box center [708, 561] width 886 height 34
click at [404, 556] on input "Your Total Monthly Income *" at bounding box center [708, 561] width 886 height 34
type input "2500"
drag, startPoint x: 456, startPoint y: 689, endPoint x: 499, endPoint y: 691, distance: 43.2
click at [484, 695] on input "[GEOGRAPHIC_DATA][US_STATE]" at bounding box center [402, 702] width 275 height 34
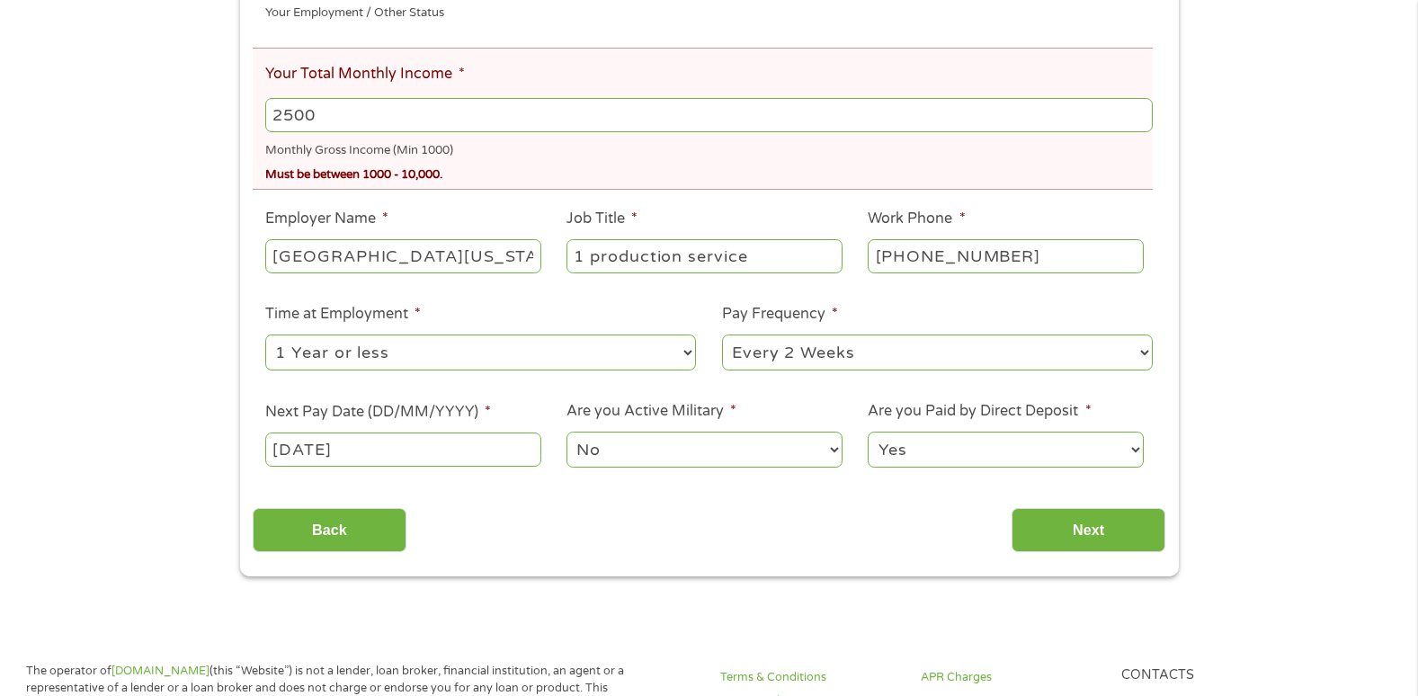
scroll to position [449, 0]
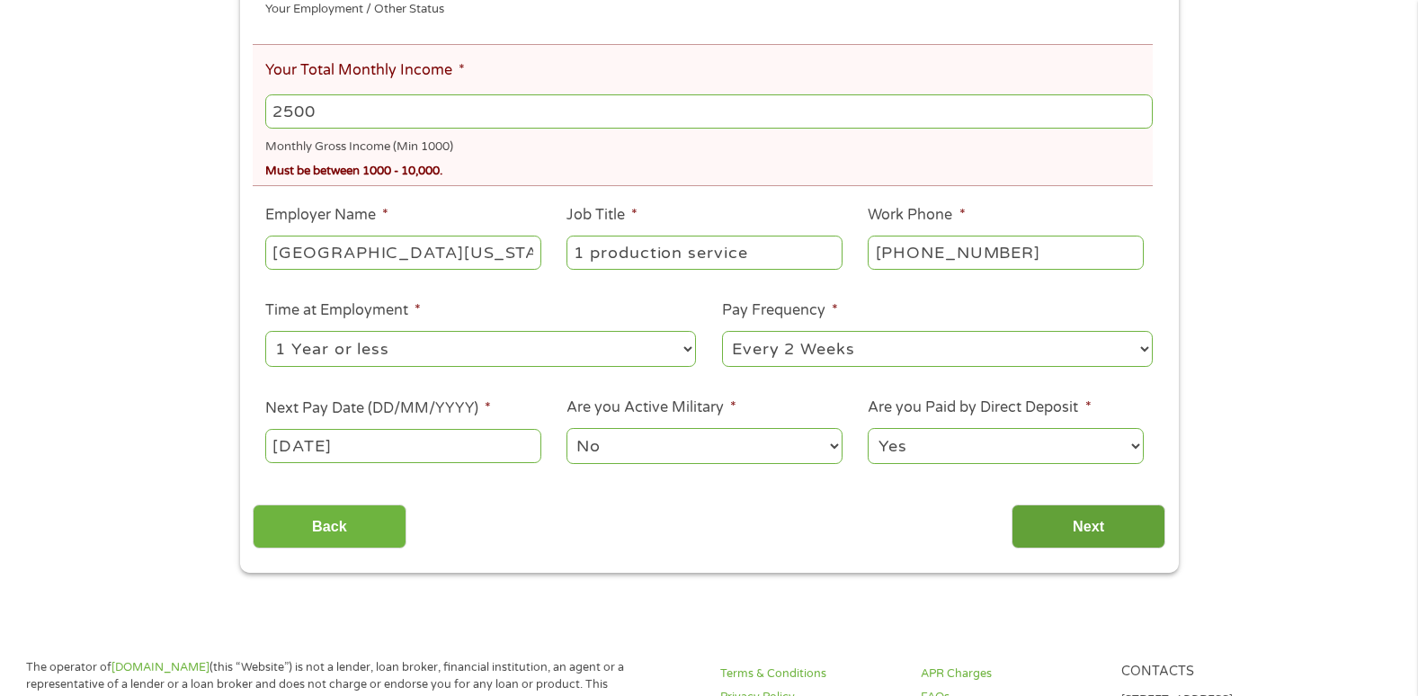
click at [1070, 522] on input "Next" at bounding box center [1088, 526] width 154 height 44
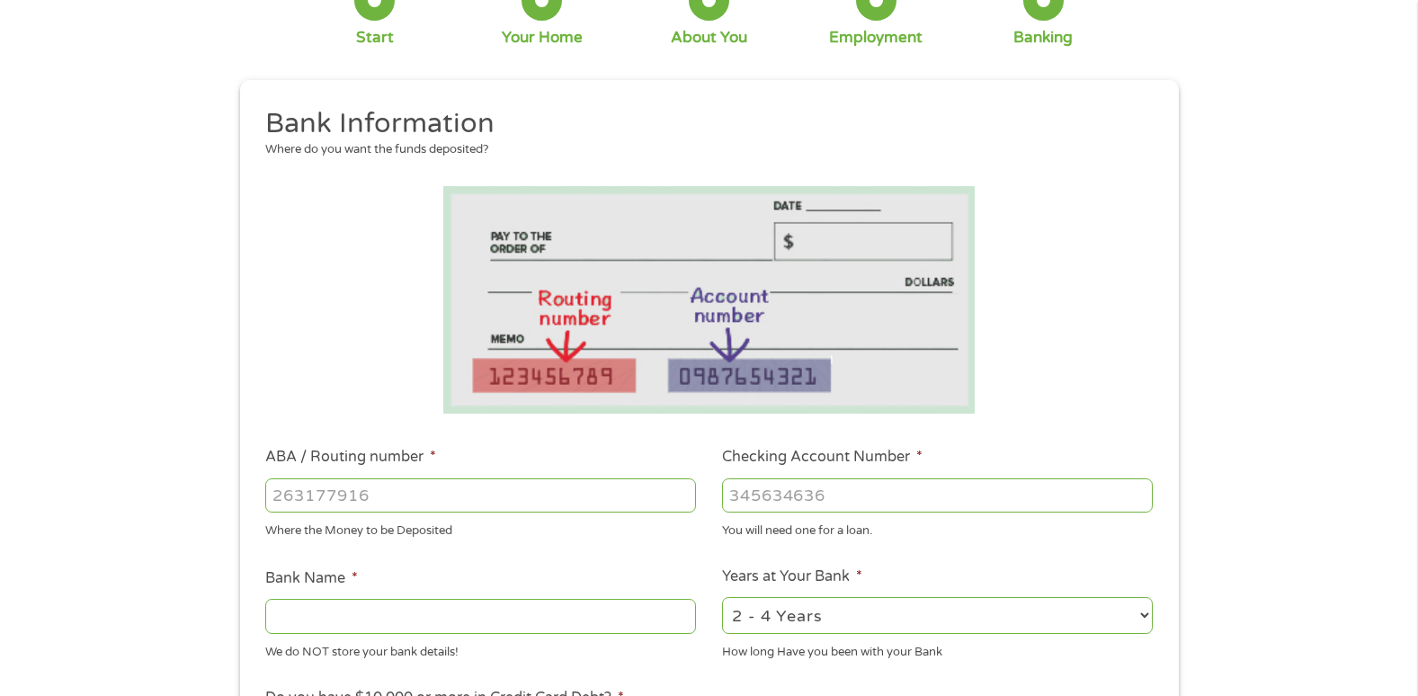
scroll to position [0, 0]
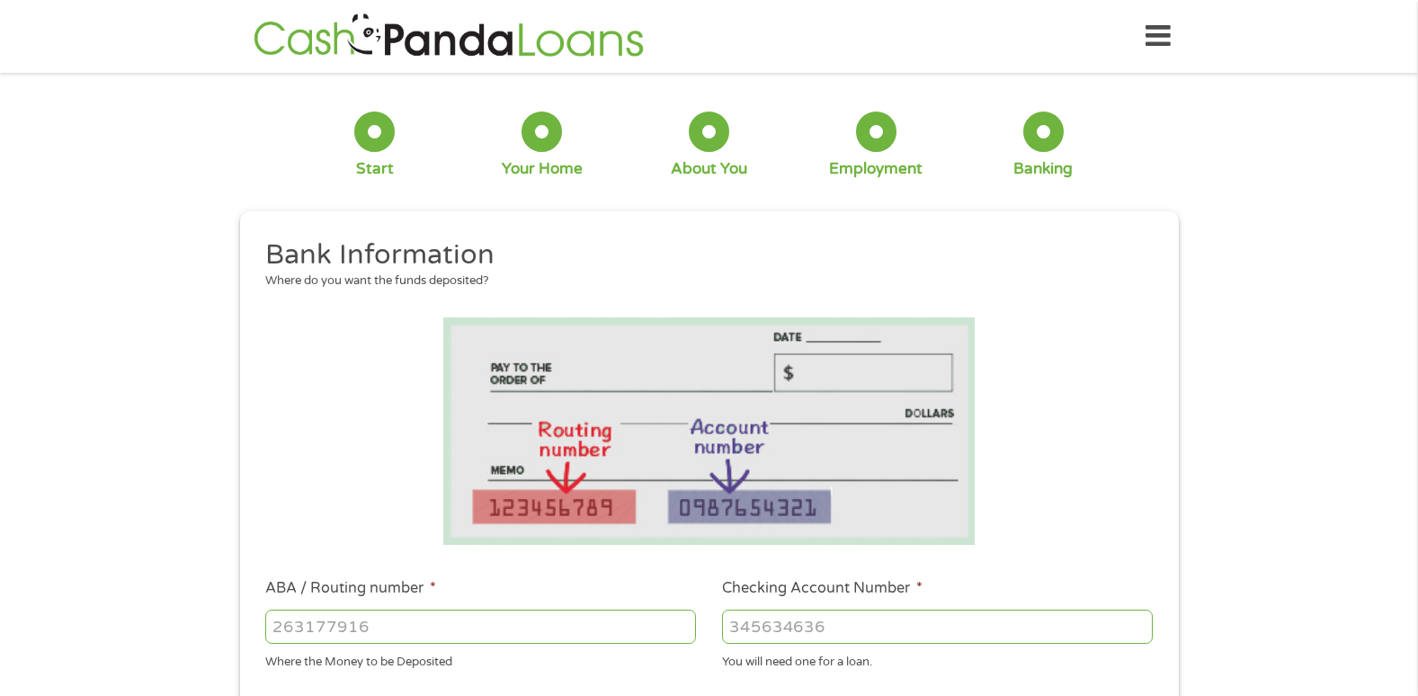
click at [309, 622] on input "ABA / Routing number *" at bounding box center [480, 626] width 431 height 34
type input "124303201"
type input "VARO BANK, NATIONAL ASSOCIATION"
type input "124303201"
click at [729, 623] on input "Checking Account Number *" at bounding box center [937, 626] width 431 height 34
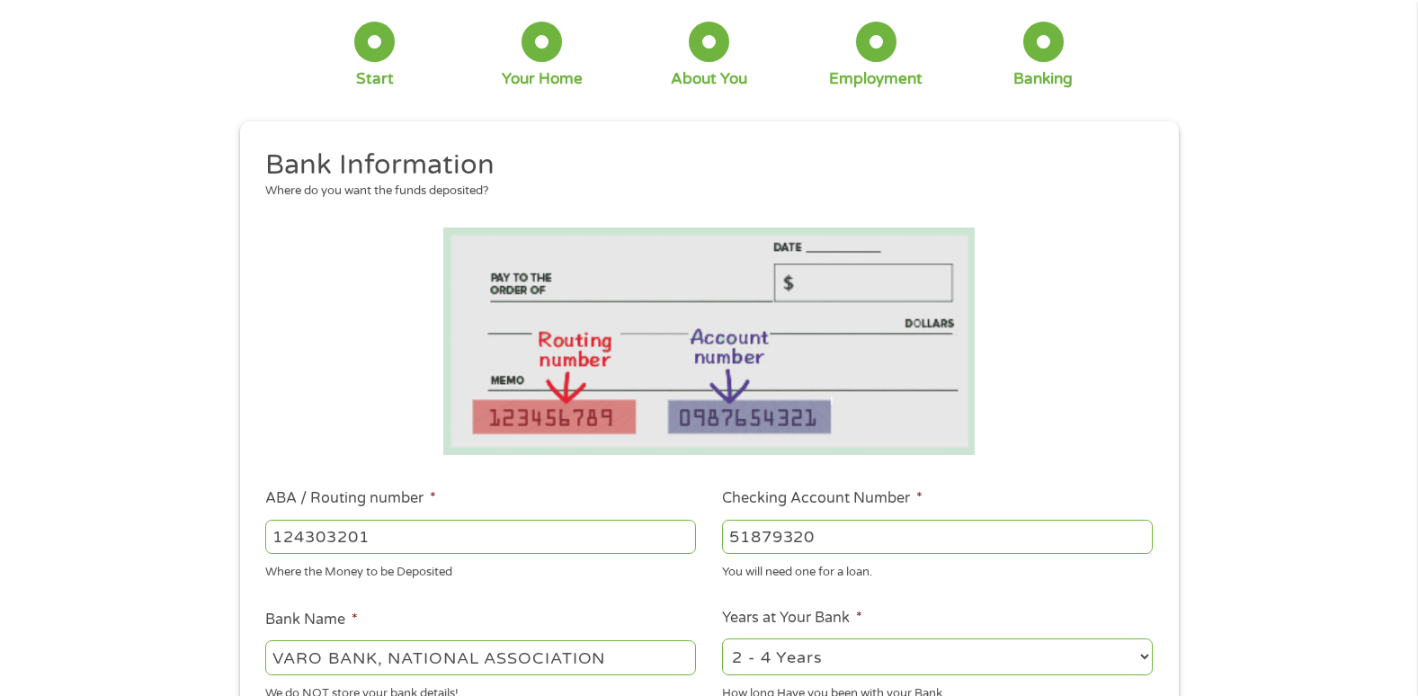
scroll to position [180, 0]
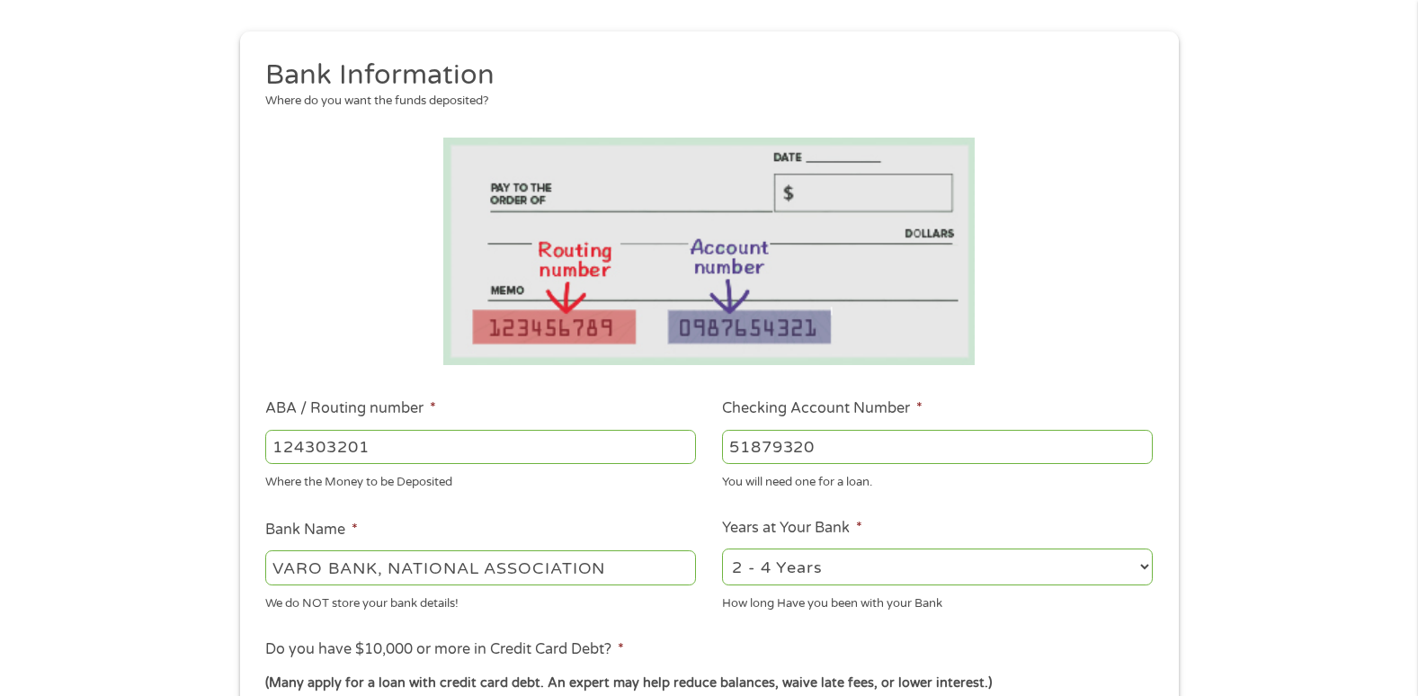
type input "51879320"
click at [1149, 562] on select "2 - 4 Years 6 - 12 Months 1 - 2 Years Over 4 Years" at bounding box center [937, 566] width 431 height 37
select select "24months"
click at [722, 548] on select "2 - 4 Years 6 - 12 Months 1 - 2 Years Over 4 Years" at bounding box center [937, 566] width 431 height 37
click at [1143, 571] on select "2 - 4 Years 6 - 12 Months 1 - 2 Years Over 4 Years" at bounding box center [937, 566] width 431 height 37
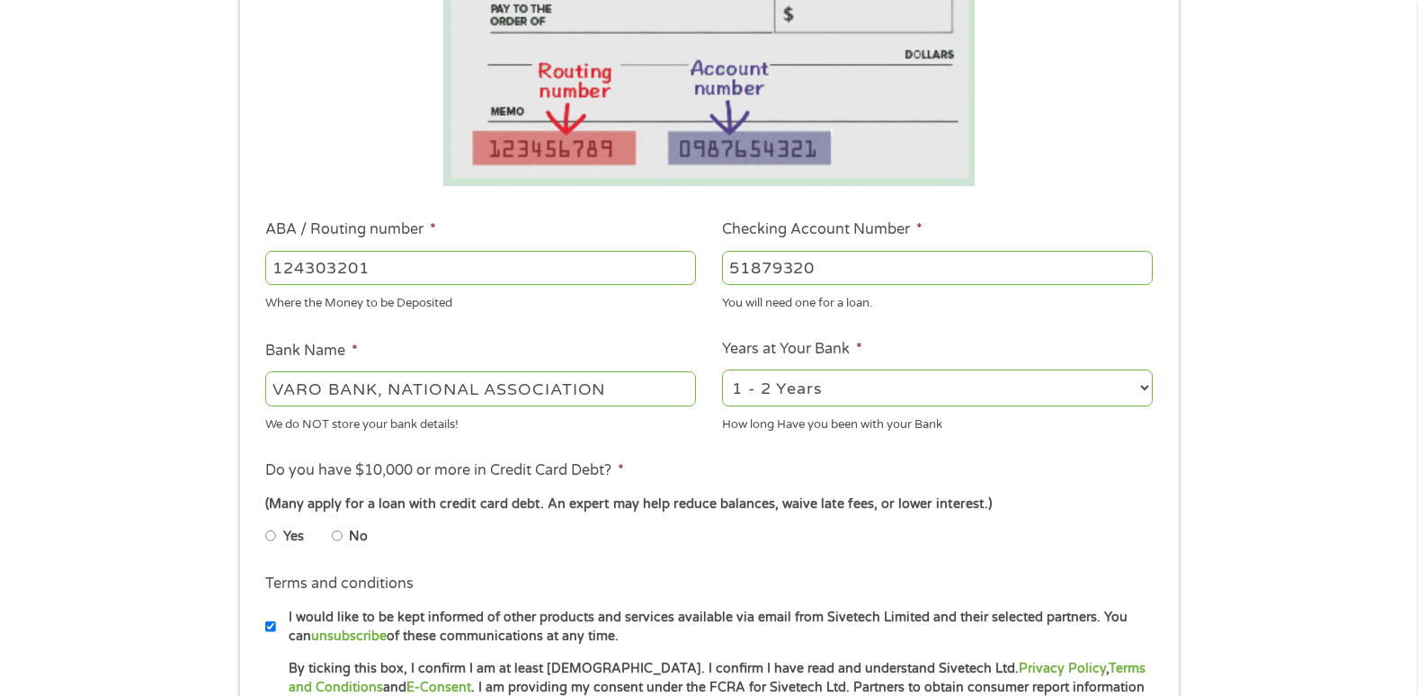
scroll to position [360, 0]
click at [1143, 387] on select "2 - 4 Years 6 - 12 Months 1 - 2 Years Over 4 Years" at bounding box center [937, 387] width 431 height 37
click at [336, 530] on input "No" at bounding box center [337, 534] width 11 height 29
radio input "true"
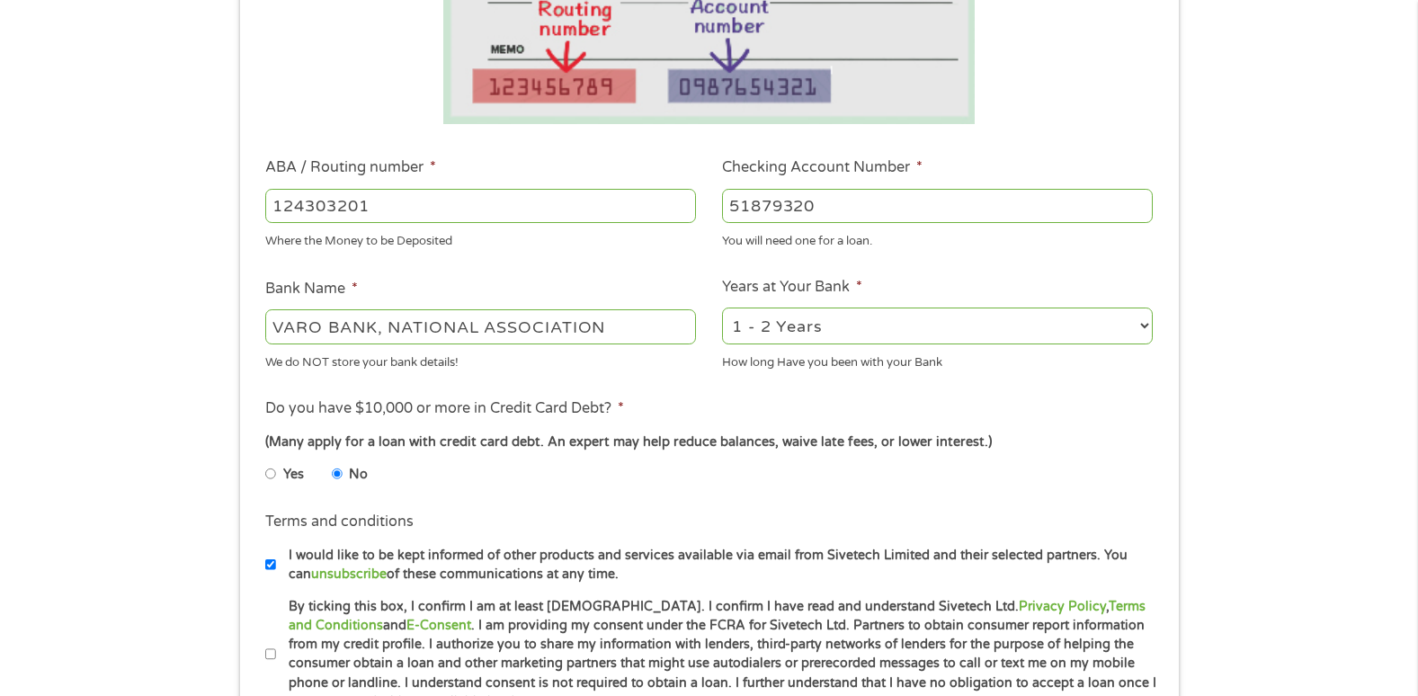
scroll to position [629, 0]
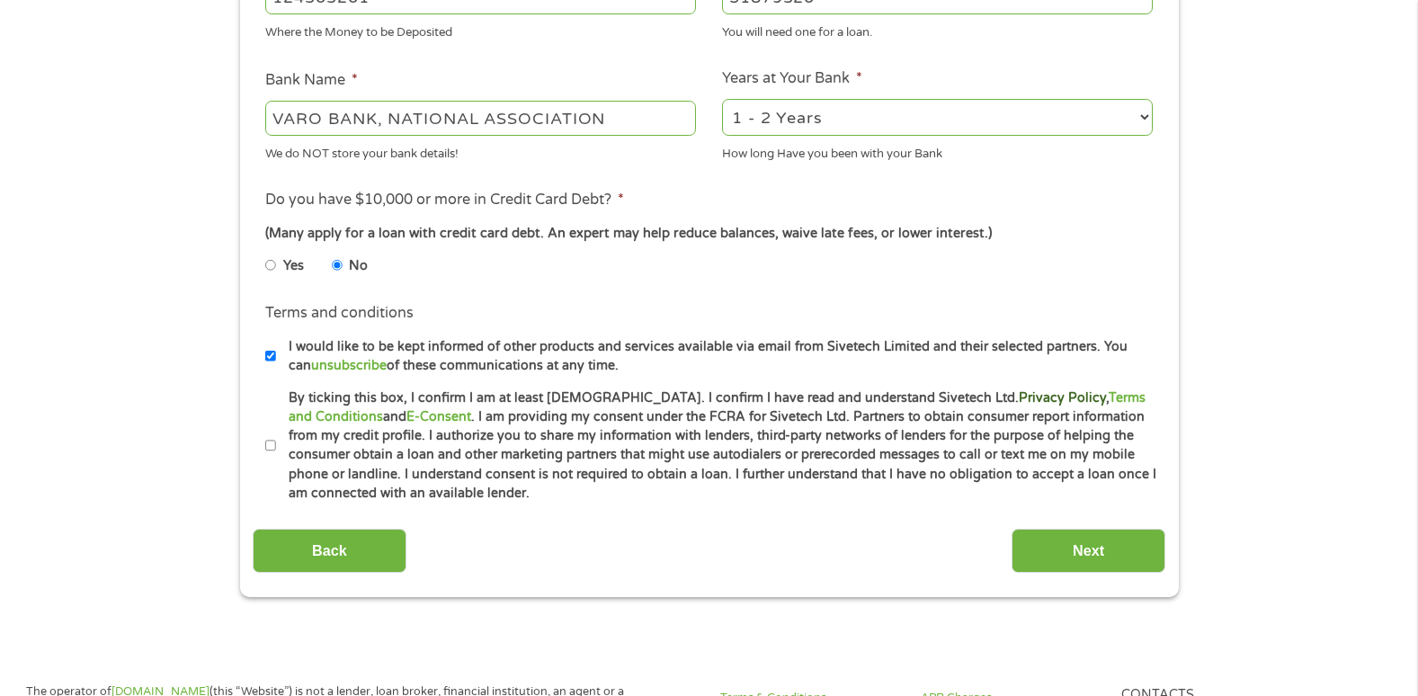
click at [1019, 401] on link "Privacy Policy" at bounding box center [1062, 397] width 87 height 15
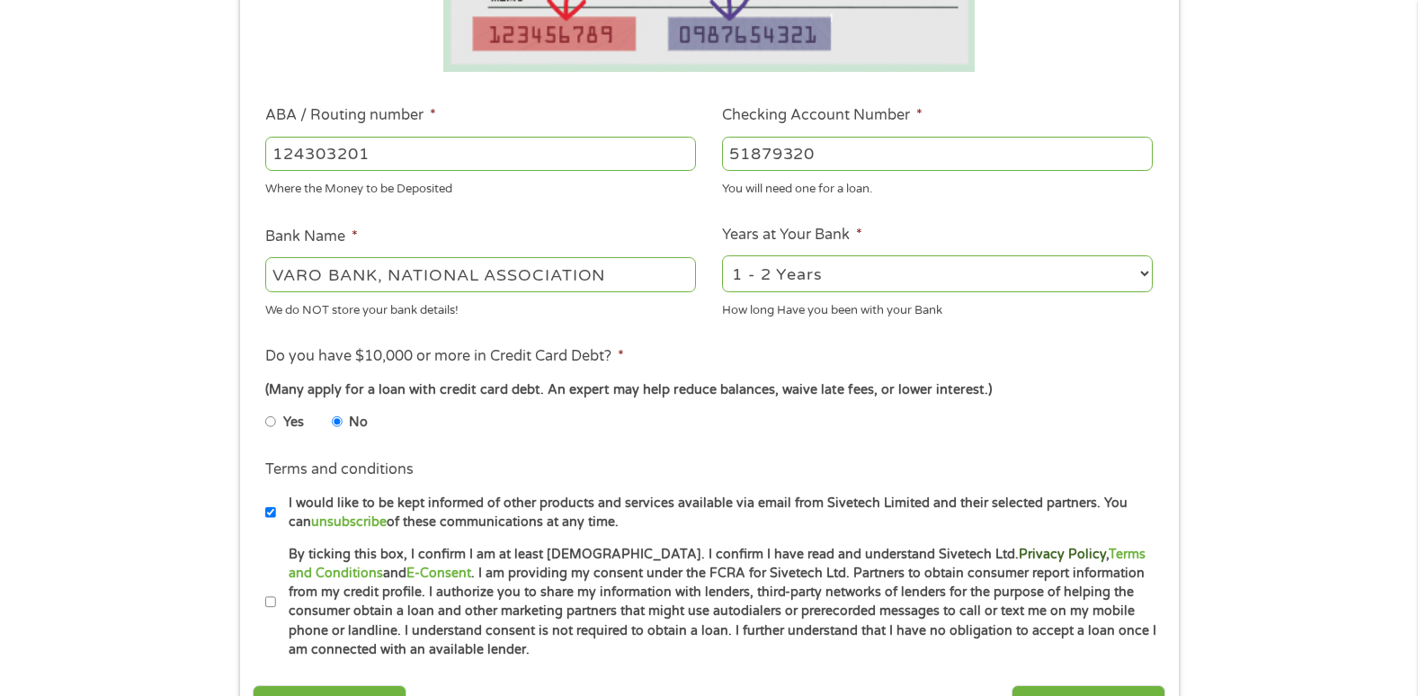
scroll to position [360, 0]
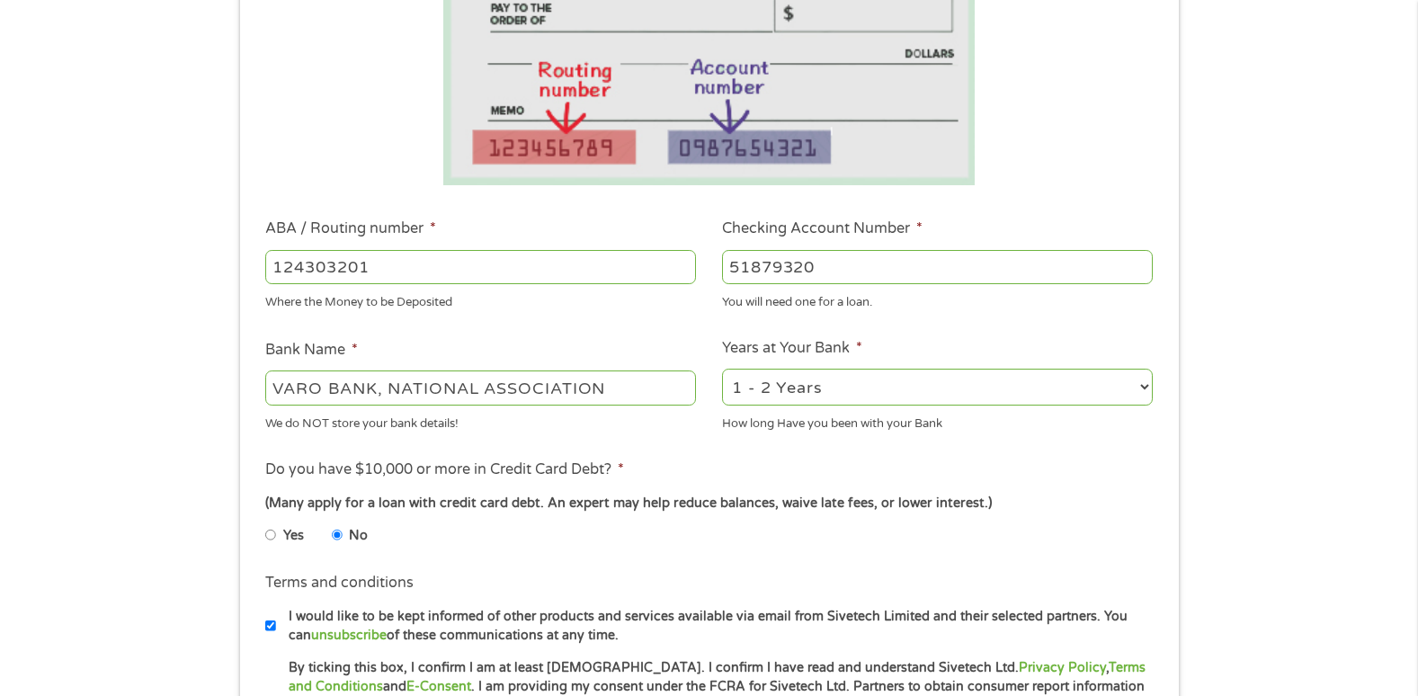
click at [394, 269] on input "124303201" at bounding box center [480, 267] width 431 height 34
type input "1"
click at [612, 387] on input "VARO BANK, NATIONAL ASSOCIATION" at bounding box center [480, 387] width 431 height 34
type input "V"
drag, startPoint x: 826, startPoint y: 265, endPoint x: 818, endPoint y: 293, distance: 29.0
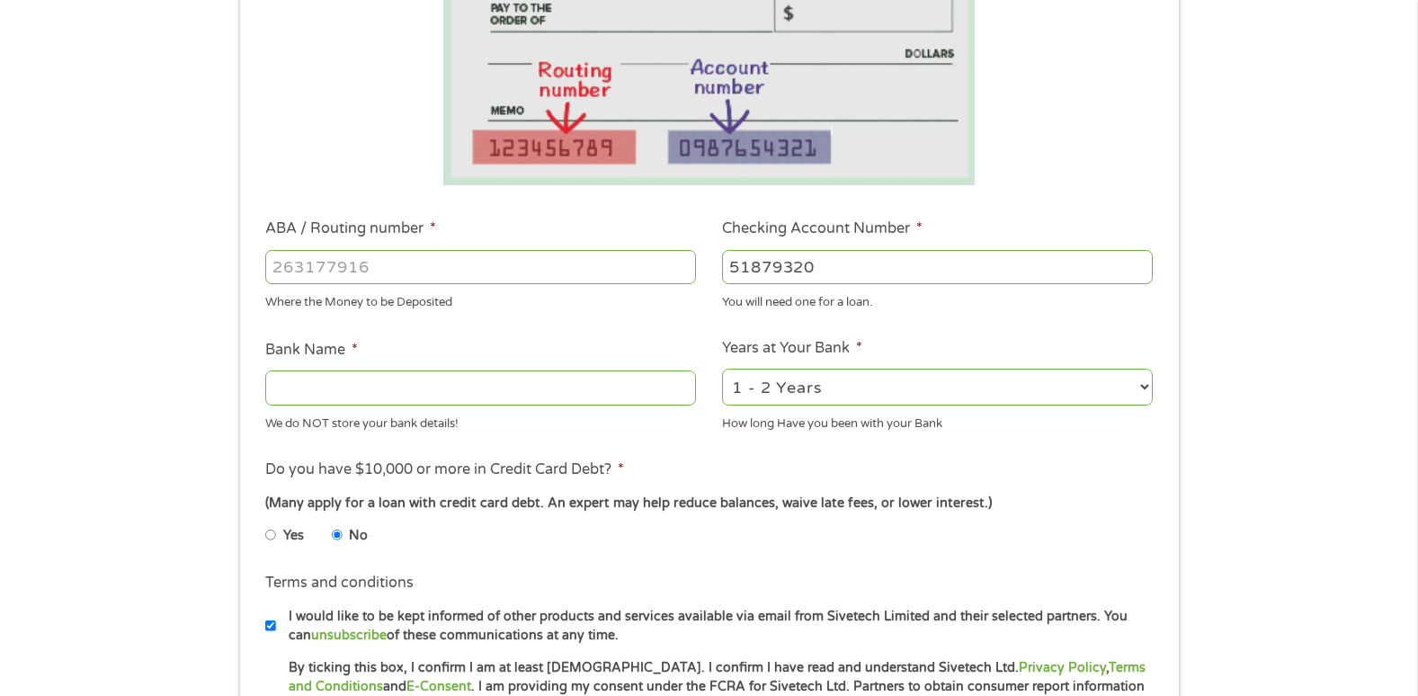
click at [826, 270] on input "51879320" at bounding box center [937, 267] width 431 height 34
type input "5"
drag, startPoint x: 828, startPoint y: 380, endPoint x: 845, endPoint y: 376, distance: 17.7
click at [831, 379] on select "2 - 4 Years 6 - 12 Months 1 - 2 Years Over 4 Years" at bounding box center [937, 387] width 431 height 37
